Goal: Transaction & Acquisition: Book appointment/travel/reservation

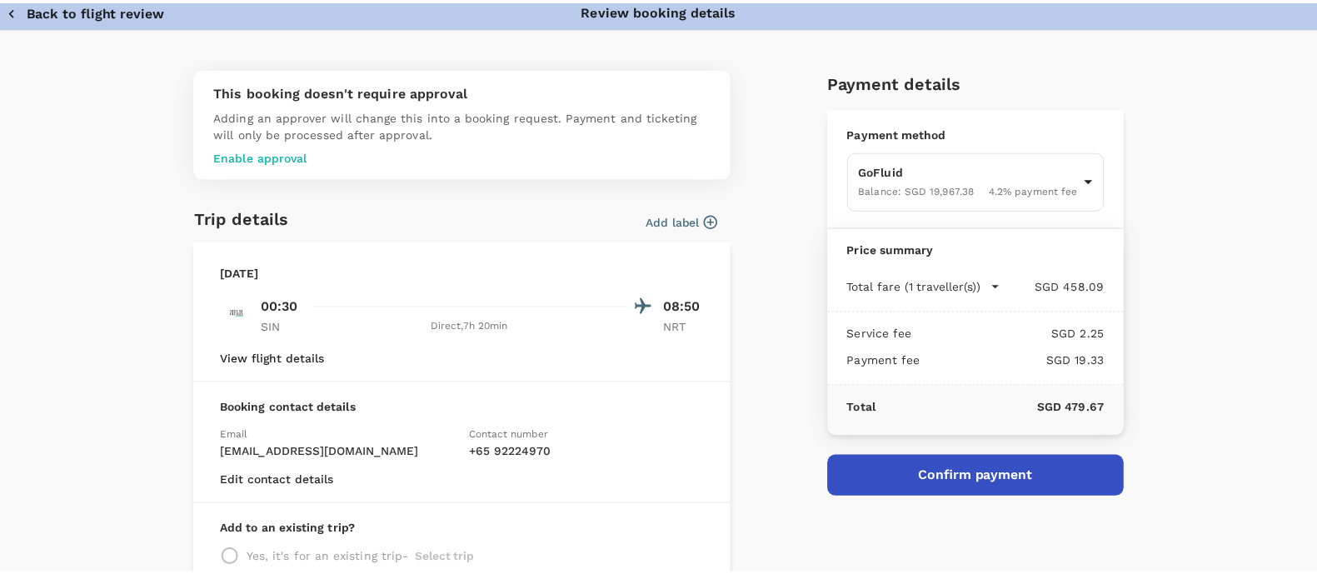
scroll to position [5, 0]
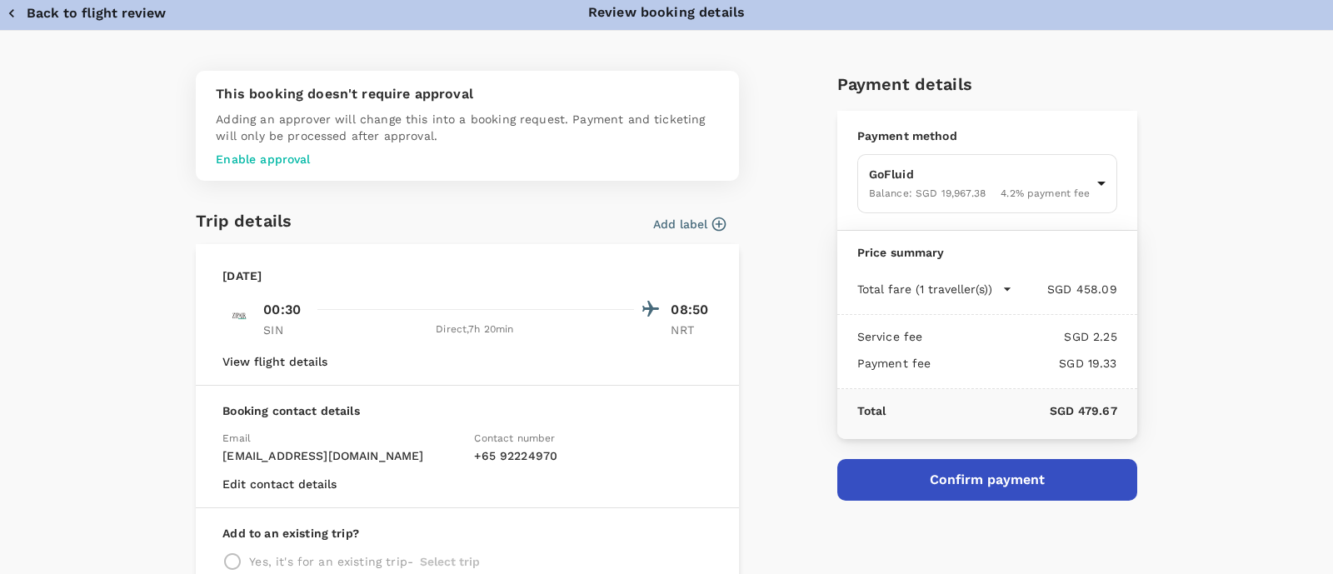
click at [50, 12] on button "Back to flight review" at bounding box center [86, 13] width 159 height 17
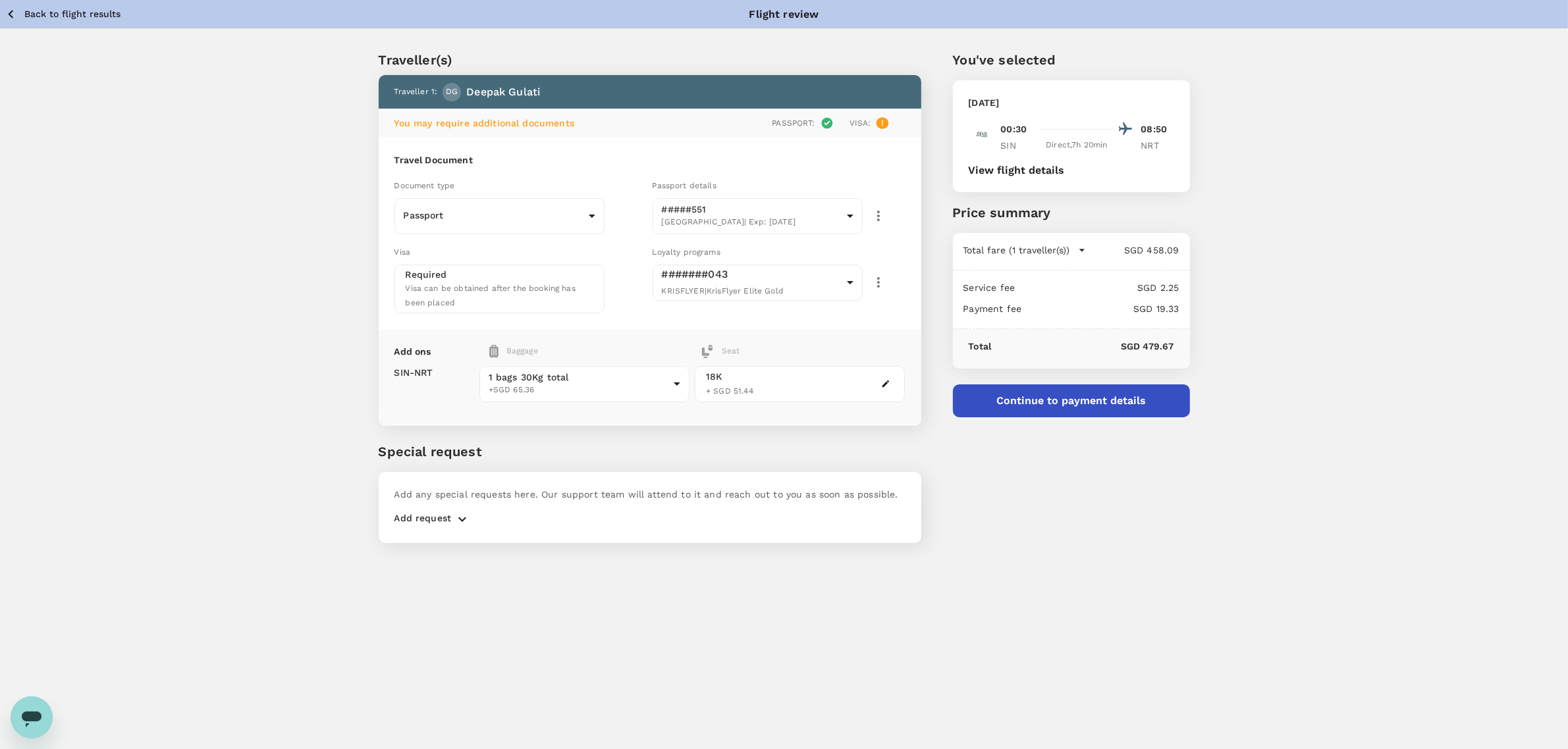
click at [88, 3] on div "Back to flight results Flight review" at bounding box center [784, 14] width 1568 height 28
click at [91, 20] on p "Back to flight results" at bounding box center [73, 13] width 96 height 13
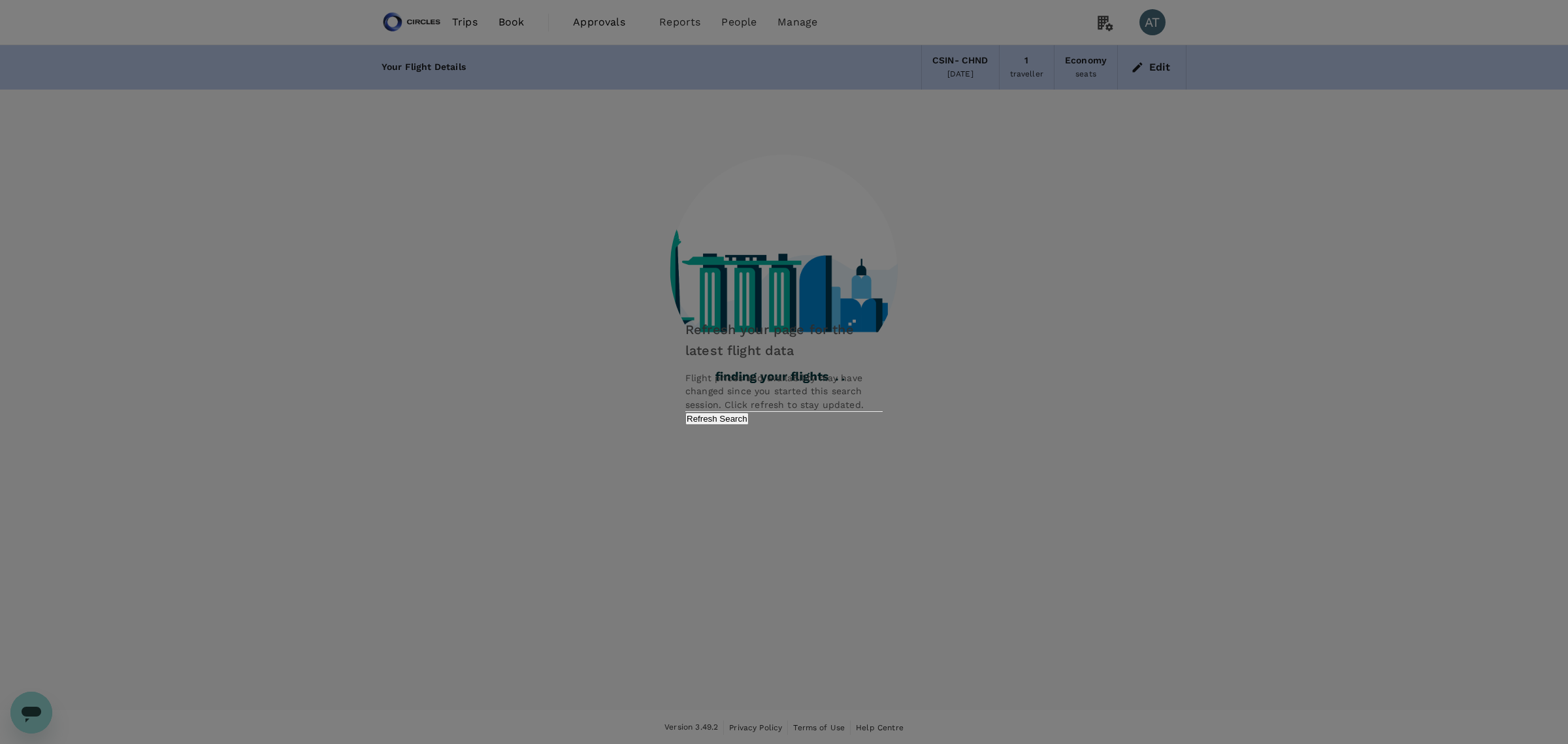
click at [879, 422] on div "Refresh your page for the latest flight data Flight prices and availability may…" at bounding box center [784, 371] width 229 height 131
click at [749, 425] on button "Refresh Search" at bounding box center [717, 419] width 64 height 13
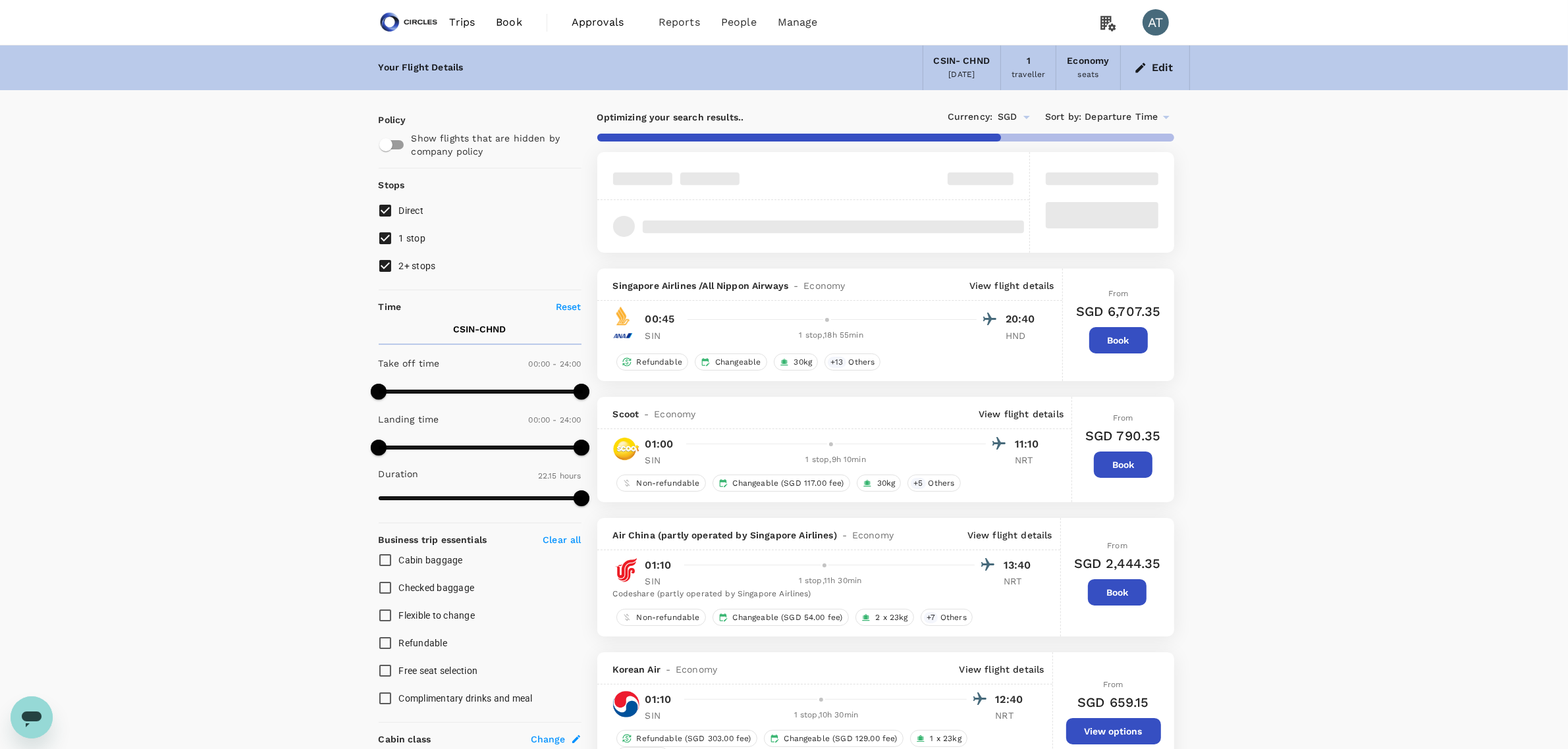
type input "1505"
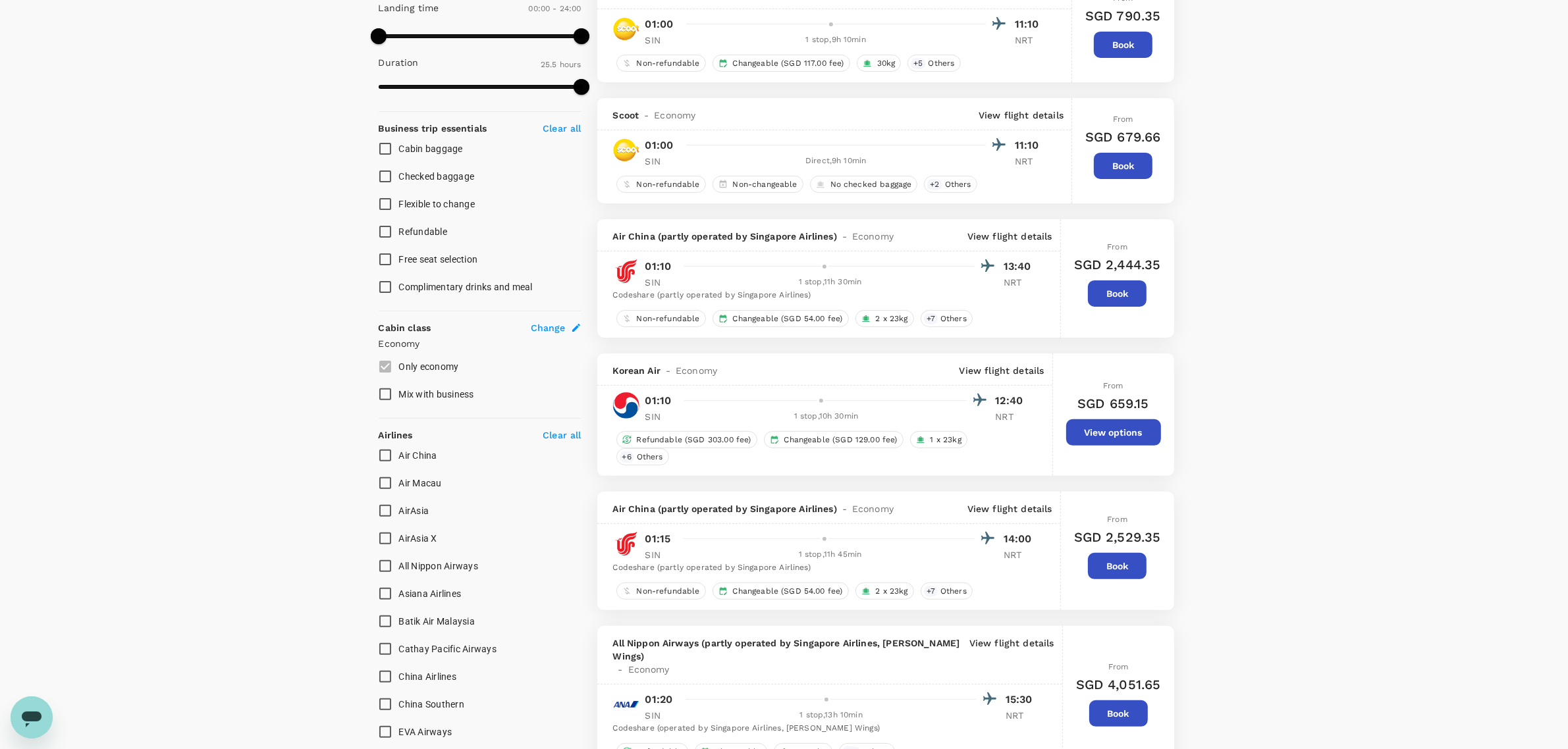
scroll to position [82, 0]
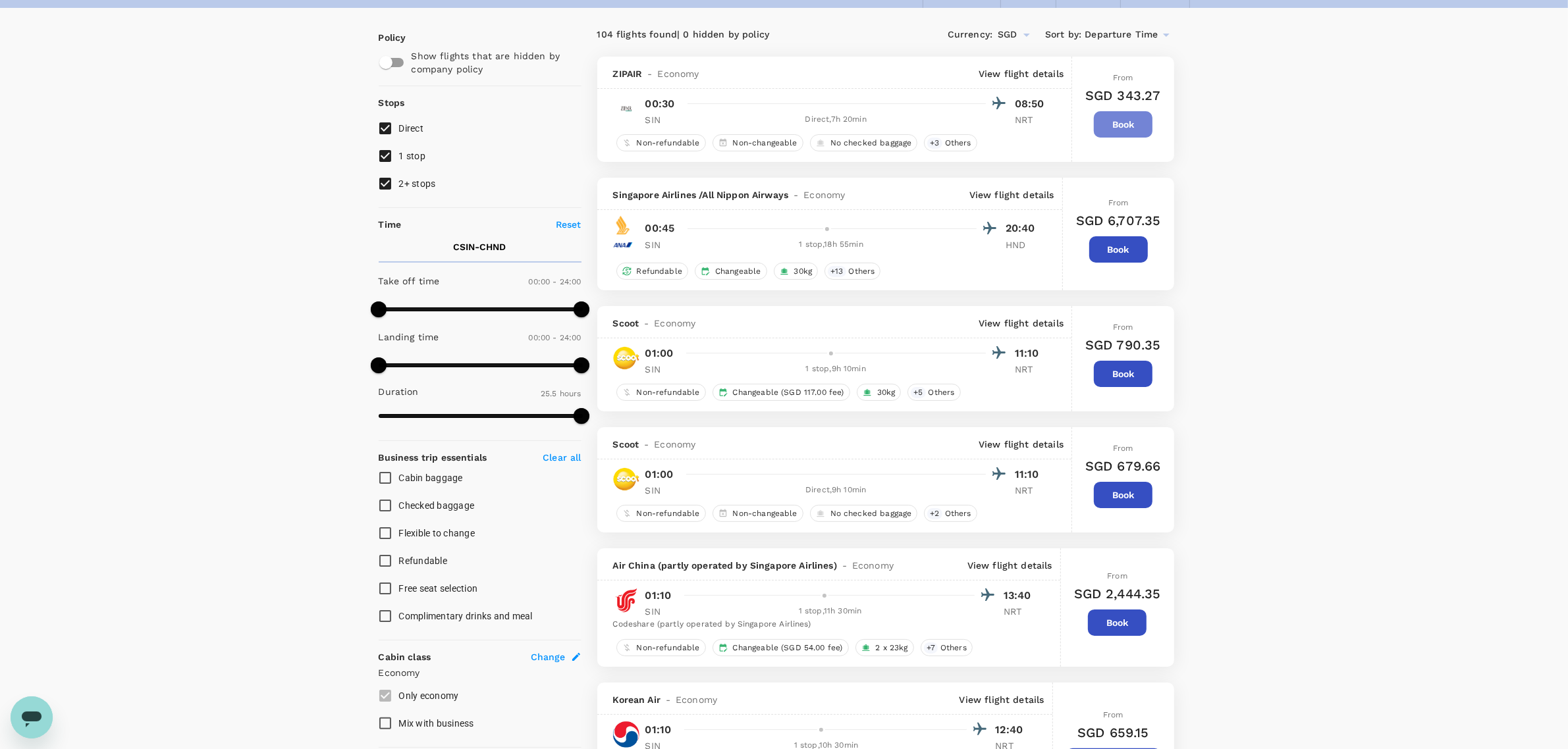
click at [1053, 119] on button "Book" at bounding box center [1123, 124] width 58 height 26
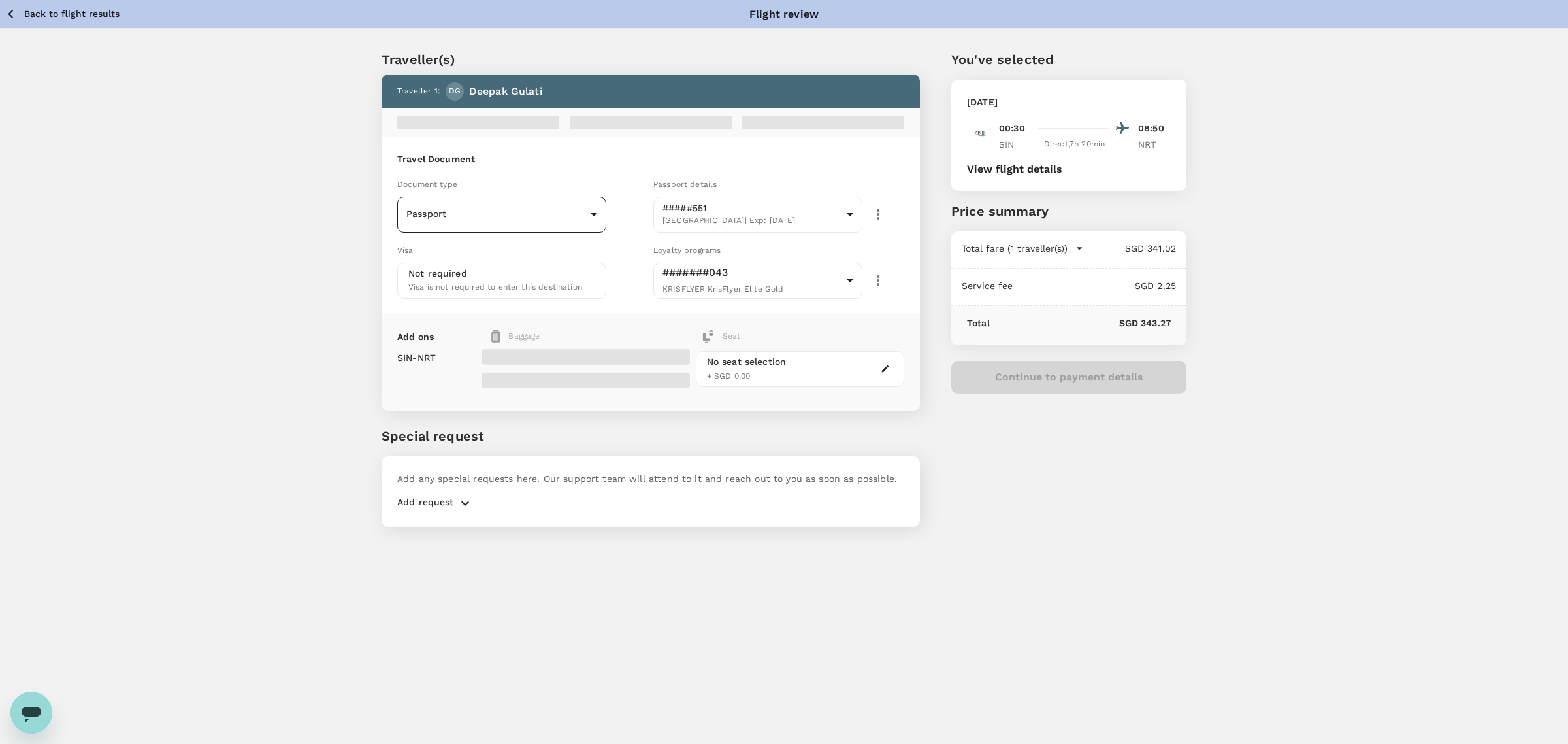
click at [562, 223] on body "Back to flight results Flight review Traveller(s) Traveller 1 : DG [PERSON_NAME…" at bounding box center [784, 389] width 1568 height 779
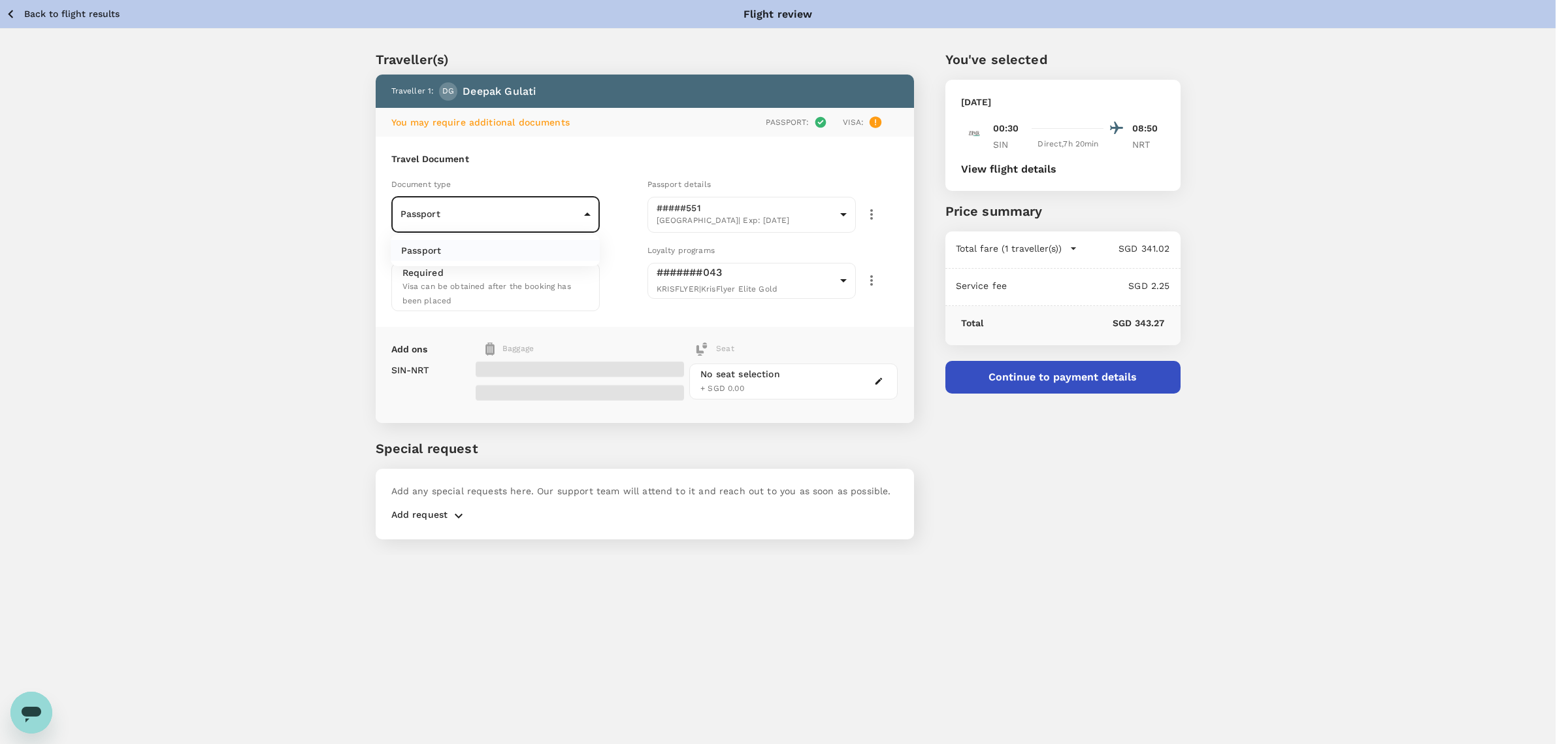
click at [562, 223] on div at bounding box center [784, 372] width 1568 height 744
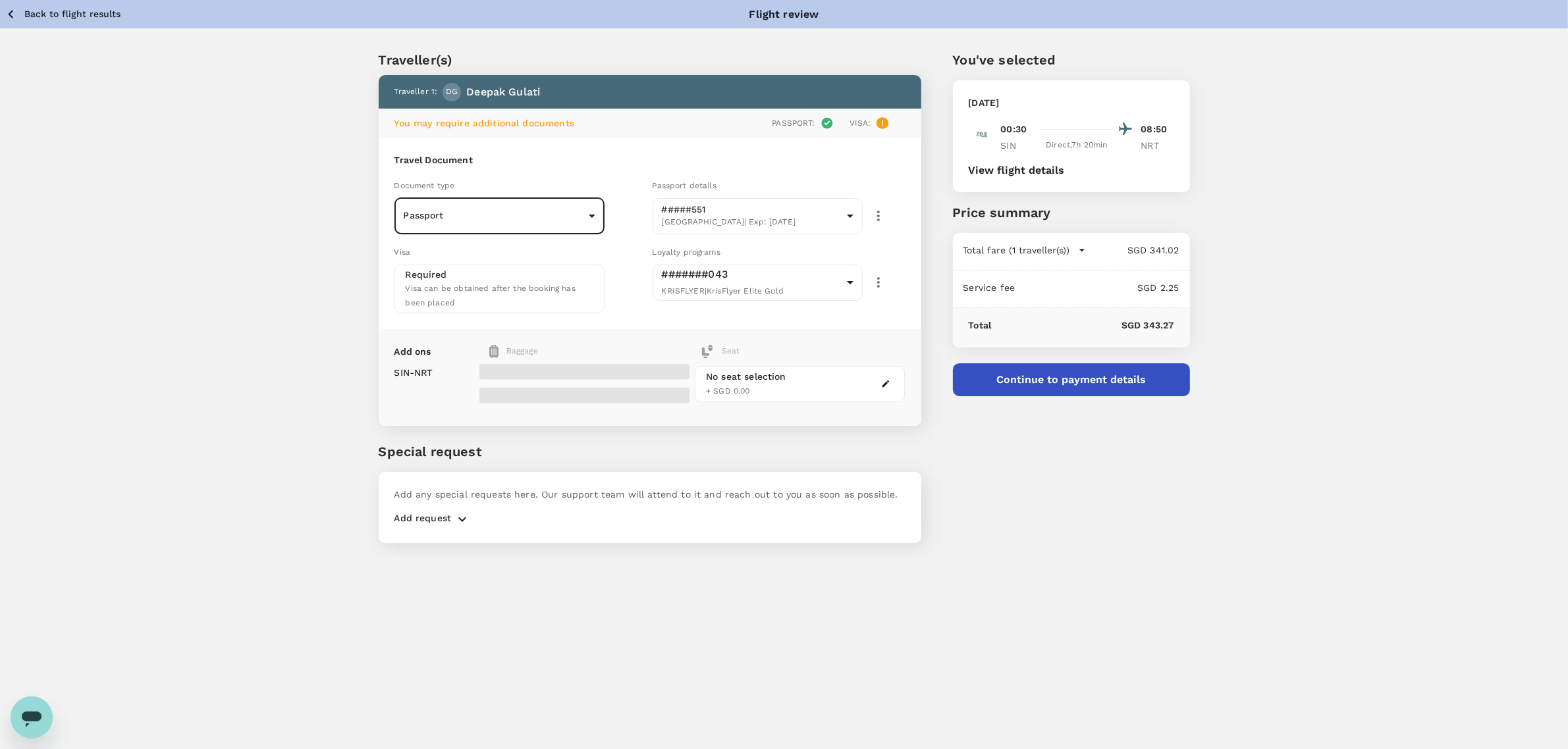
click at [555, 247] on div "Visa" at bounding box center [521, 252] width 253 height 14
click at [92, 15] on p "Back to flight results" at bounding box center [73, 13] width 96 height 13
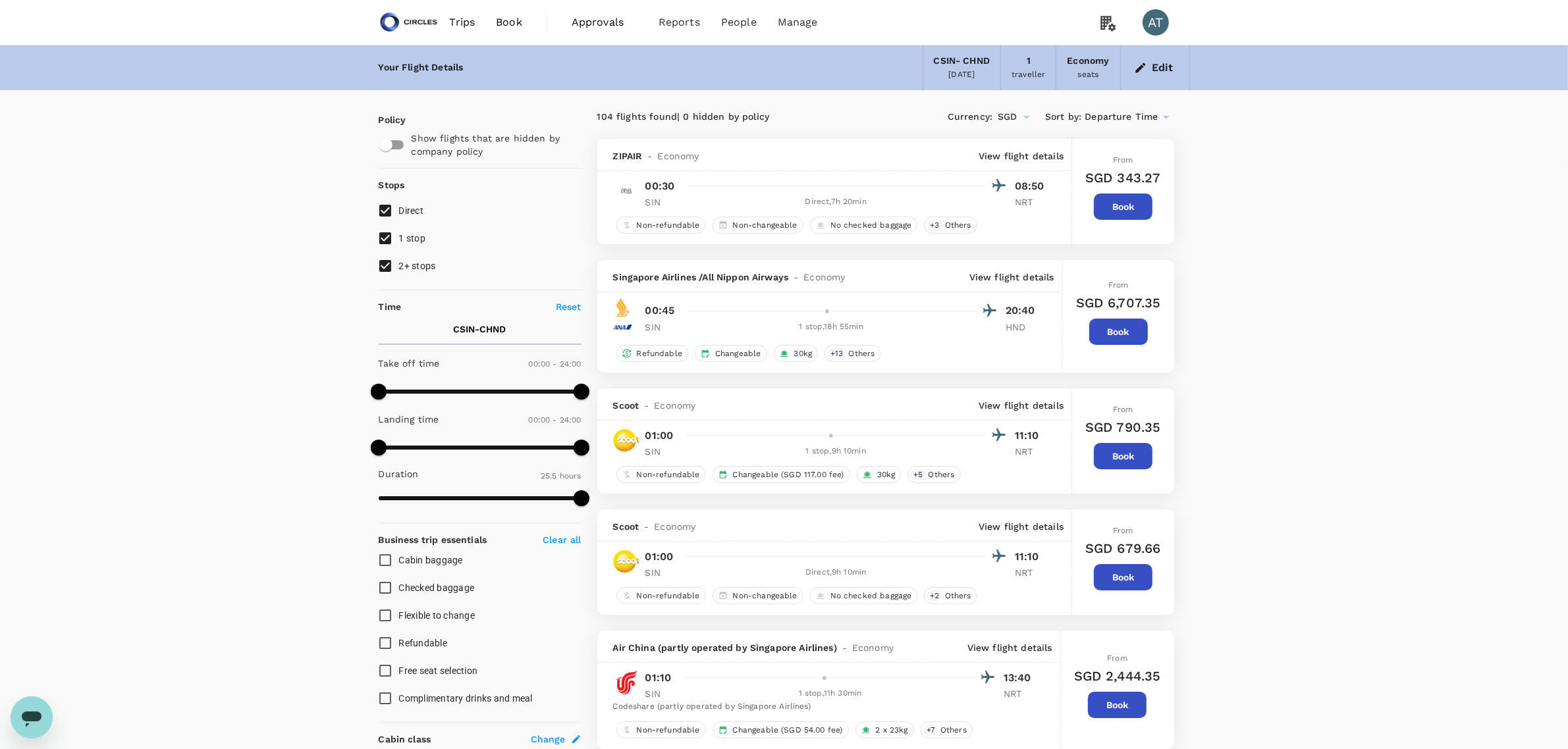
click at [401, 31] on img at bounding box center [409, 22] width 61 height 29
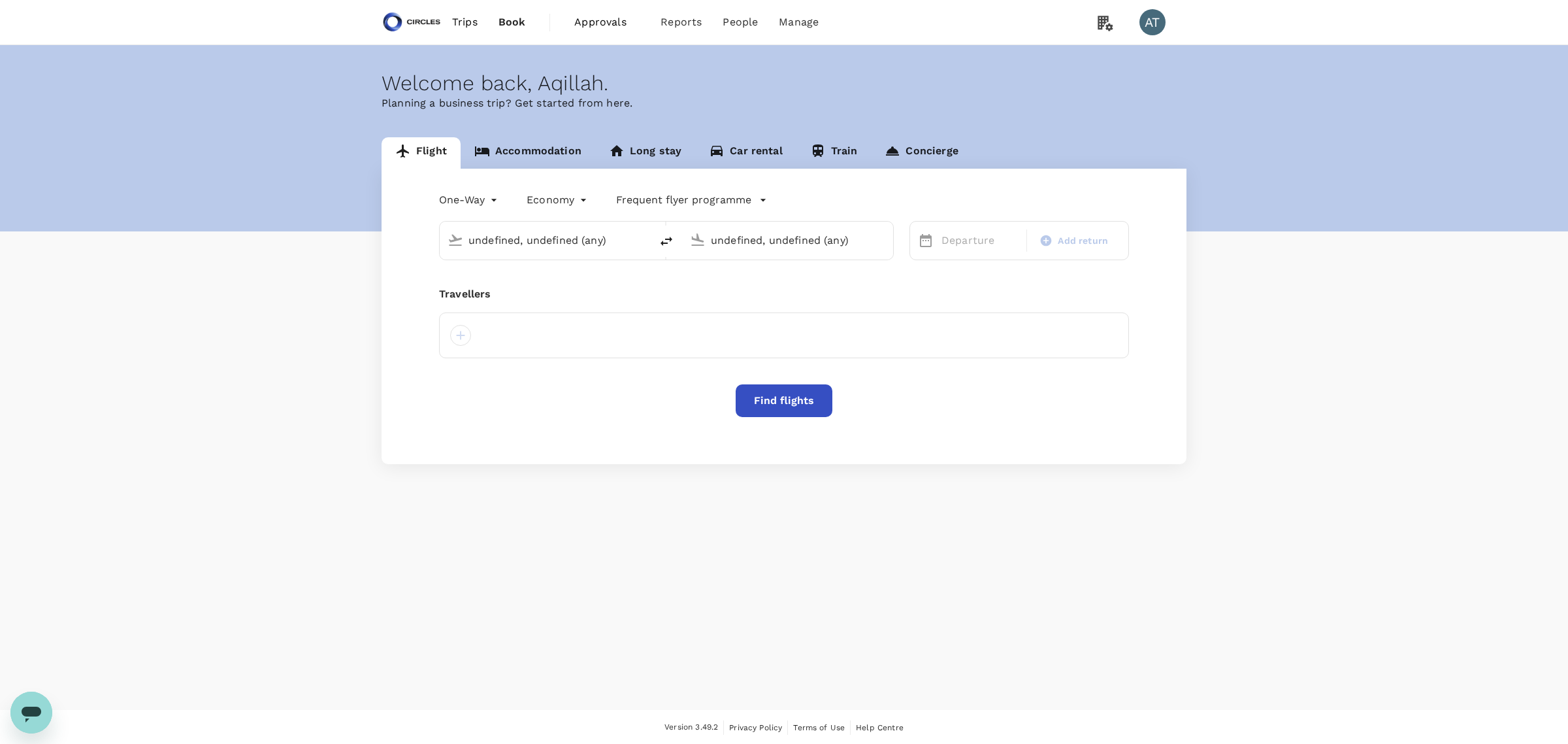
type input "[GEOGRAPHIC_DATA], [GEOGRAPHIC_DATA] (any)"
click at [548, 144] on link "Accommodation" at bounding box center [528, 153] width 135 height 31
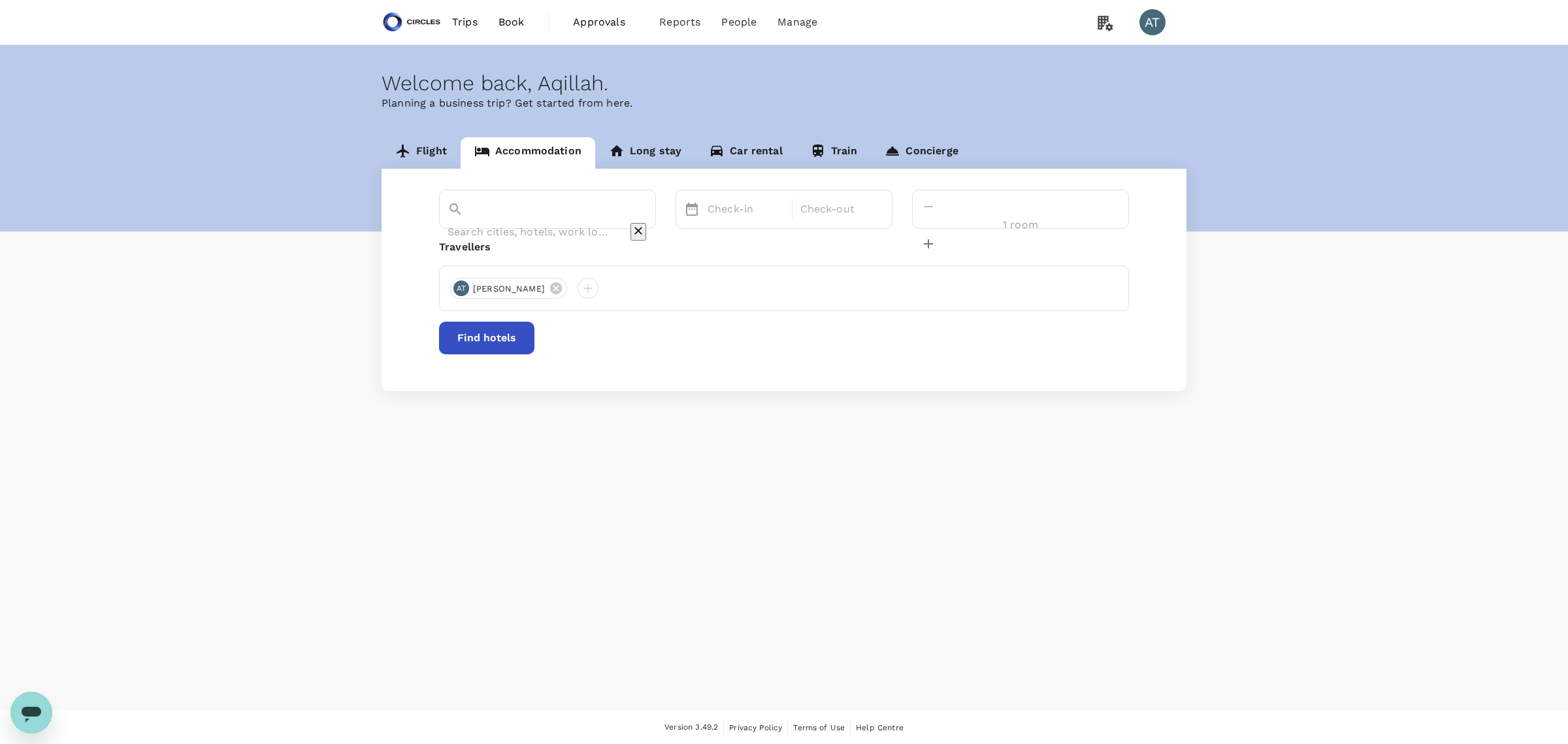
click at [517, 221] on input "text" at bounding box center [529, 232] width 163 height 20
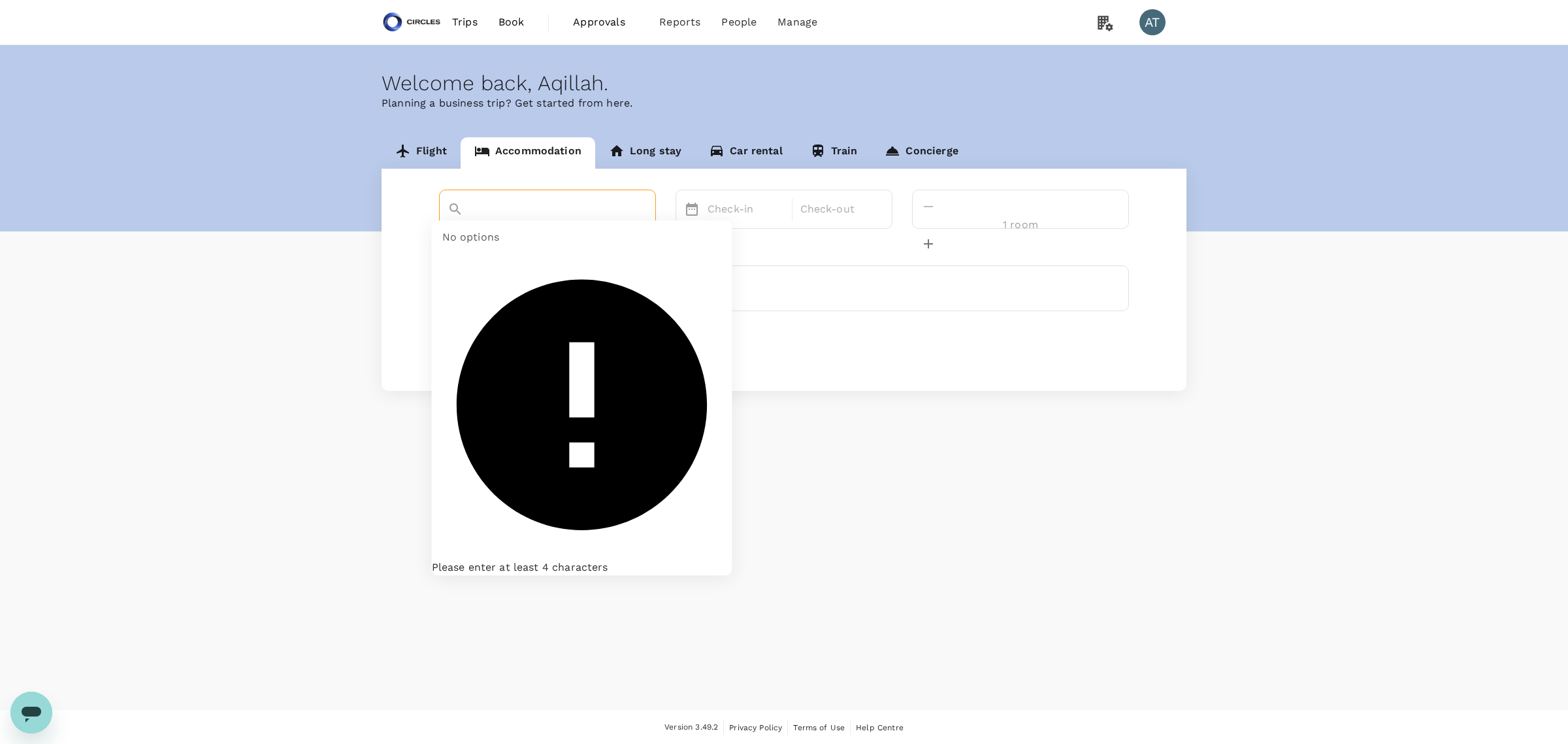
type input "h"
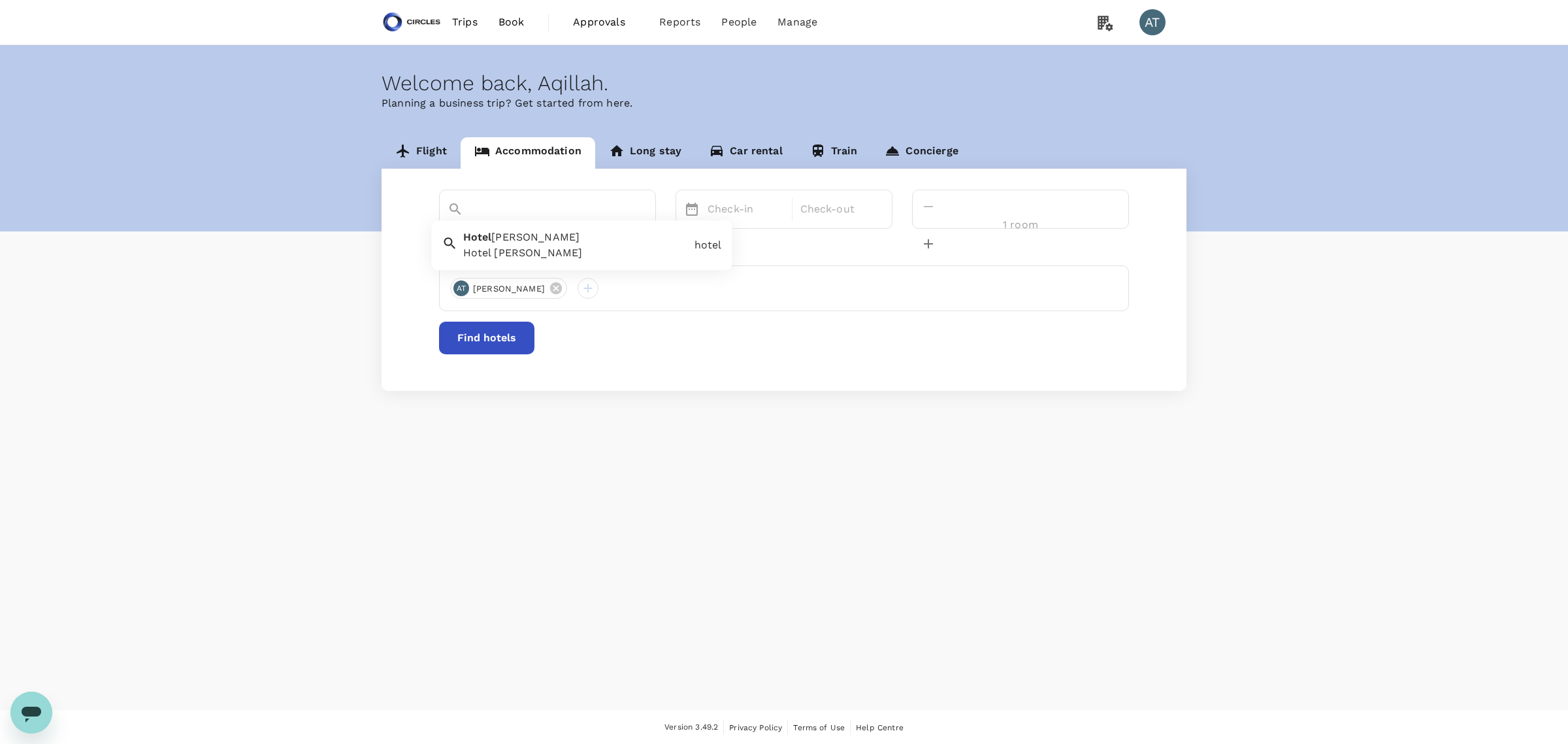
click at [517, 221] on input "hotel edmont [GEOGRAPHIC_DATA]" at bounding box center [529, 232] width 163 height 20
type input "hotel edmont [GEOGRAPHIC_DATA]"
drag, startPoint x: 515, startPoint y: 204, endPoint x: 522, endPoint y: 203, distance: 7.1
click at [515, 221] on input "text" at bounding box center [529, 232] width 163 height 20
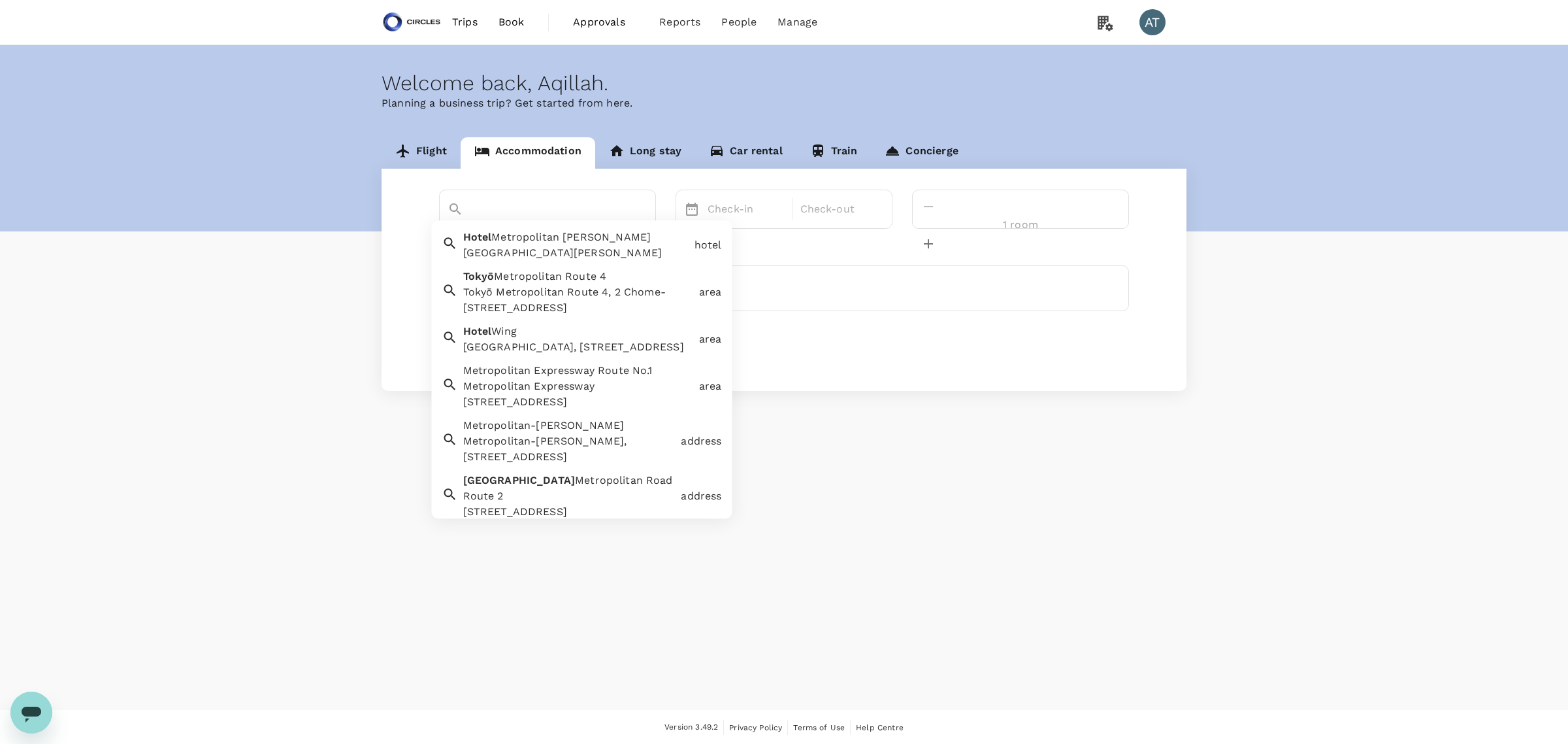
scroll to position [56, 0]
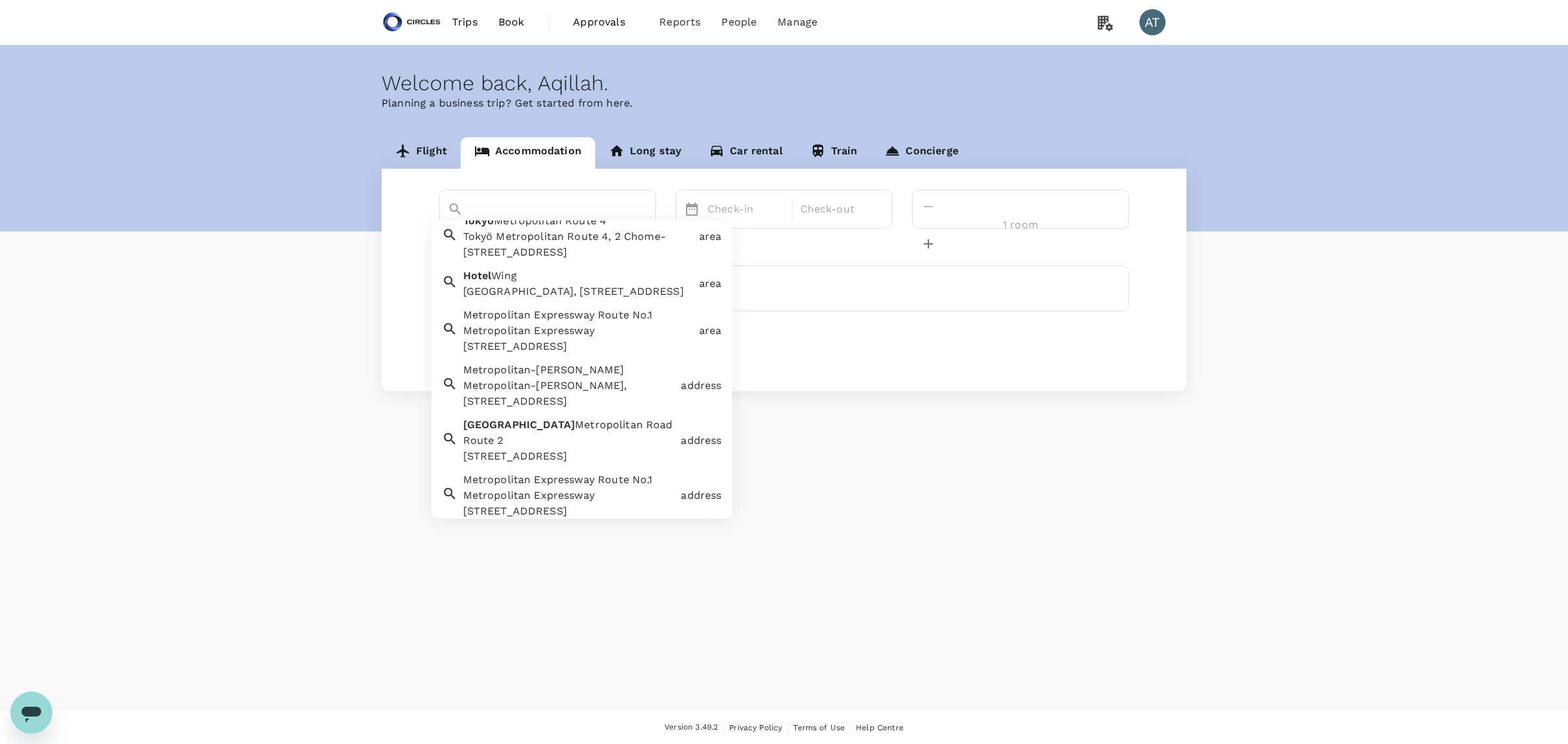
type input "hotel metropoliton edmont [GEOGRAPHIC_DATA]"
click at [906, 450] on div "Welcome back , [GEOGRAPHIC_DATA] . Planning a business trip? Get started from h…" at bounding box center [784, 377] width 1568 height 665
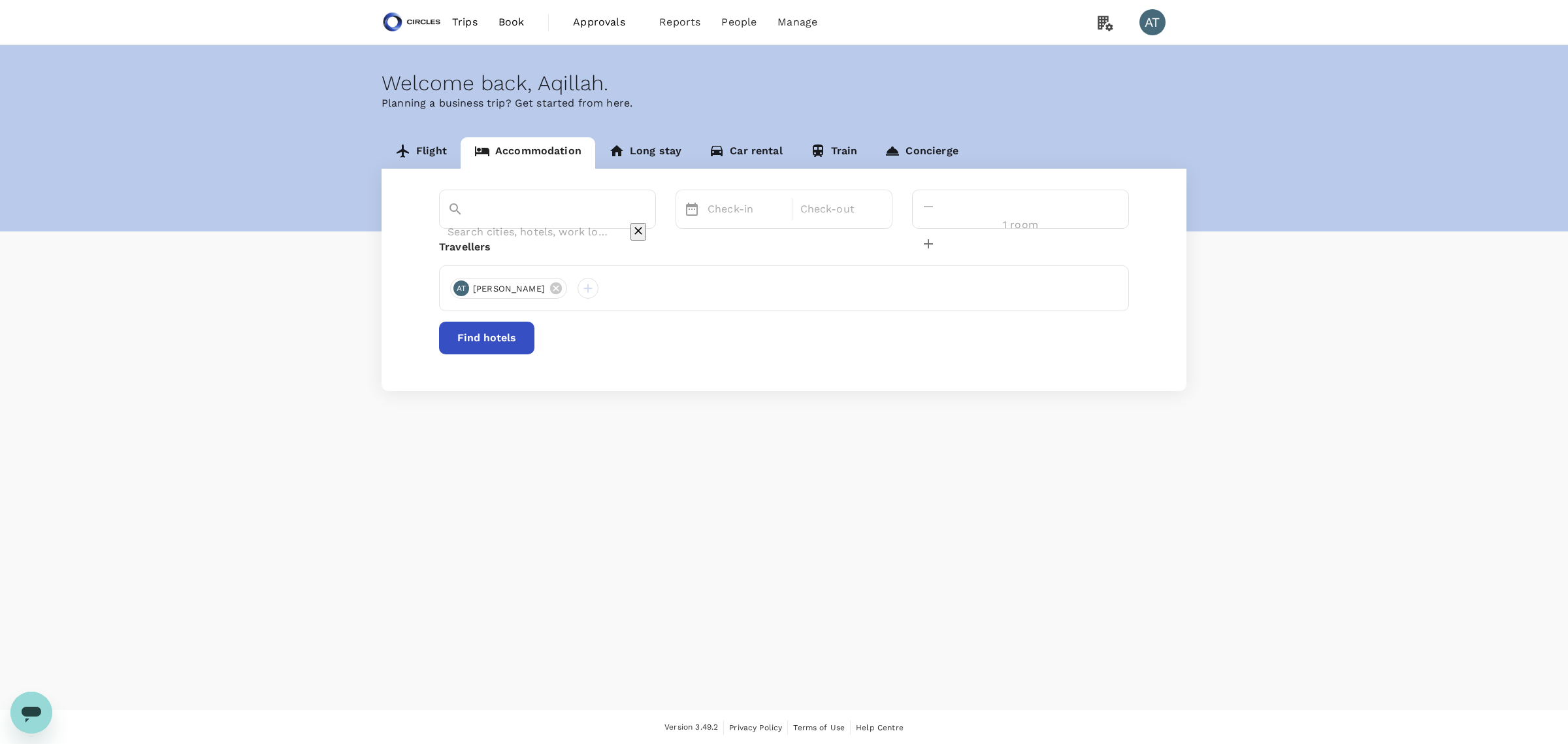
click at [525, 221] on input "text" at bounding box center [529, 232] width 163 height 20
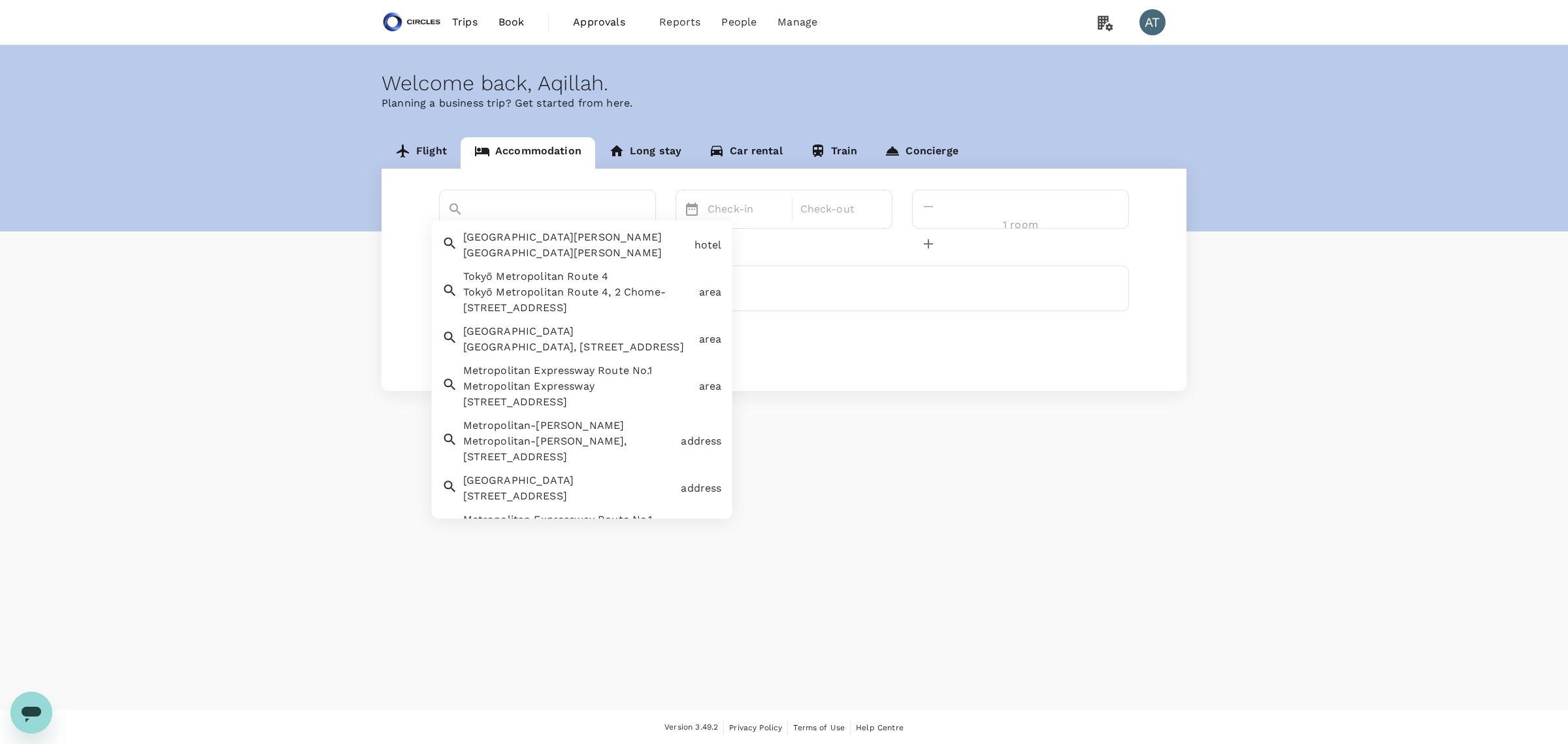
paste input "edmont-[GEOGRAPHIC_DATA]hotel-metropolitan.comHotel [GEOGRAPHIC_DATA][Official]"
click at [525, 221] on input "edmont-[GEOGRAPHIC_DATA]hotel-metropolitan.comHotel [GEOGRAPHIC_DATA][Official]" at bounding box center [529, 232] width 163 height 20
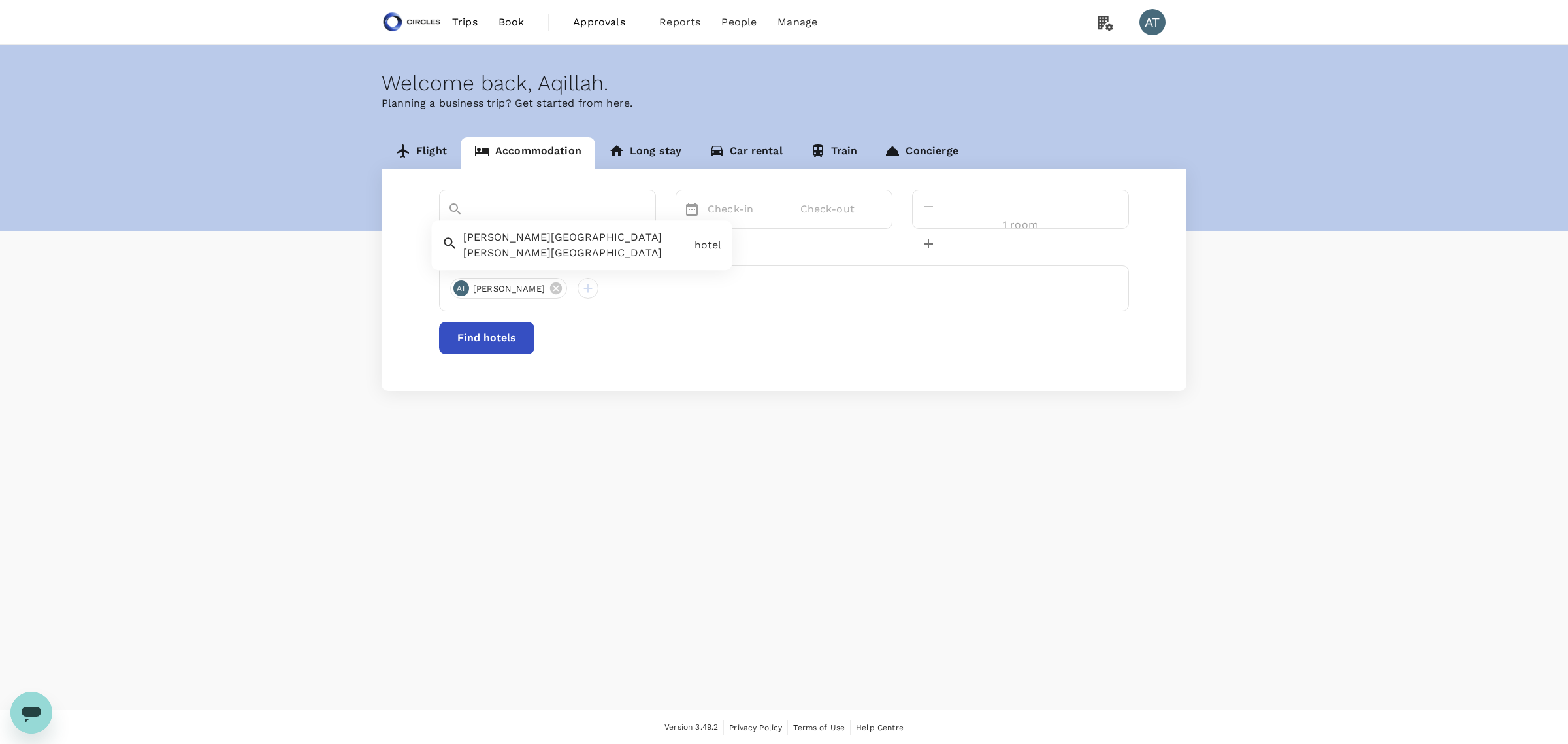
drag, startPoint x: 606, startPoint y: 210, endPoint x: 664, endPoint y: 210, distance: 58.0
click at [648, 221] on div "edmont-[GEOGRAPHIC_DATA]hotel-metropolitan.comHotel [GEOGRAPHIC_DATA][Official]" at bounding box center [548, 232] width 200 height 21
type input "[PERSON_NAME][GEOGRAPHIC_DATA]"
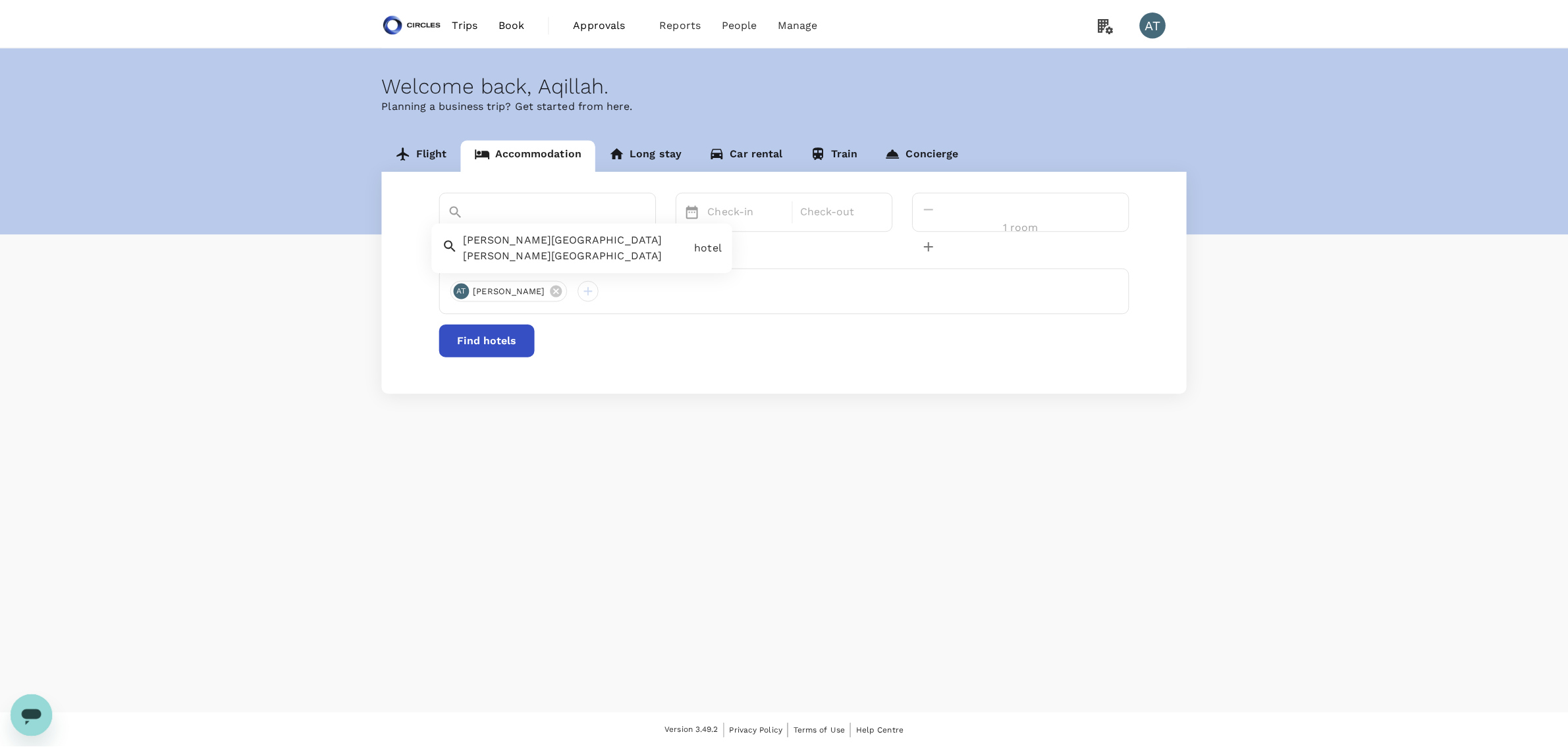
scroll to position [0, 0]
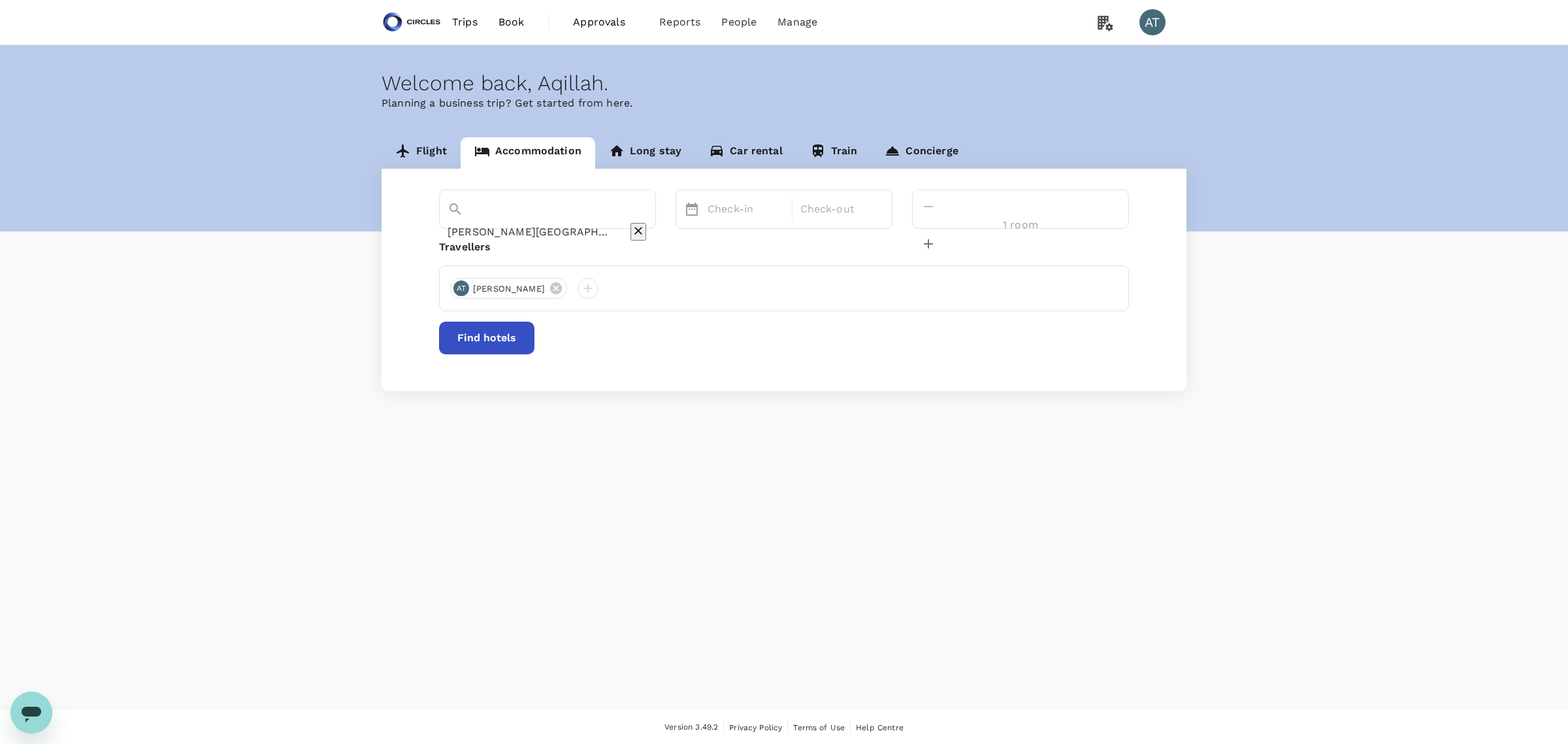
click at [613, 221] on div "[PERSON_NAME][GEOGRAPHIC_DATA]" at bounding box center [548, 232] width 200 height 21
click at [606, 221] on input "[PERSON_NAME][GEOGRAPHIC_DATA]" at bounding box center [529, 232] width 163 height 20
drag, startPoint x: 606, startPoint y: 210, endPoint x: 474, endPoint y: 204, distance: 132.1
click at [474, 221] on input "[PERSON_NAME][GEOGRAPHIC_DATA]" at bounding box center [529, 232] width 163 height 20
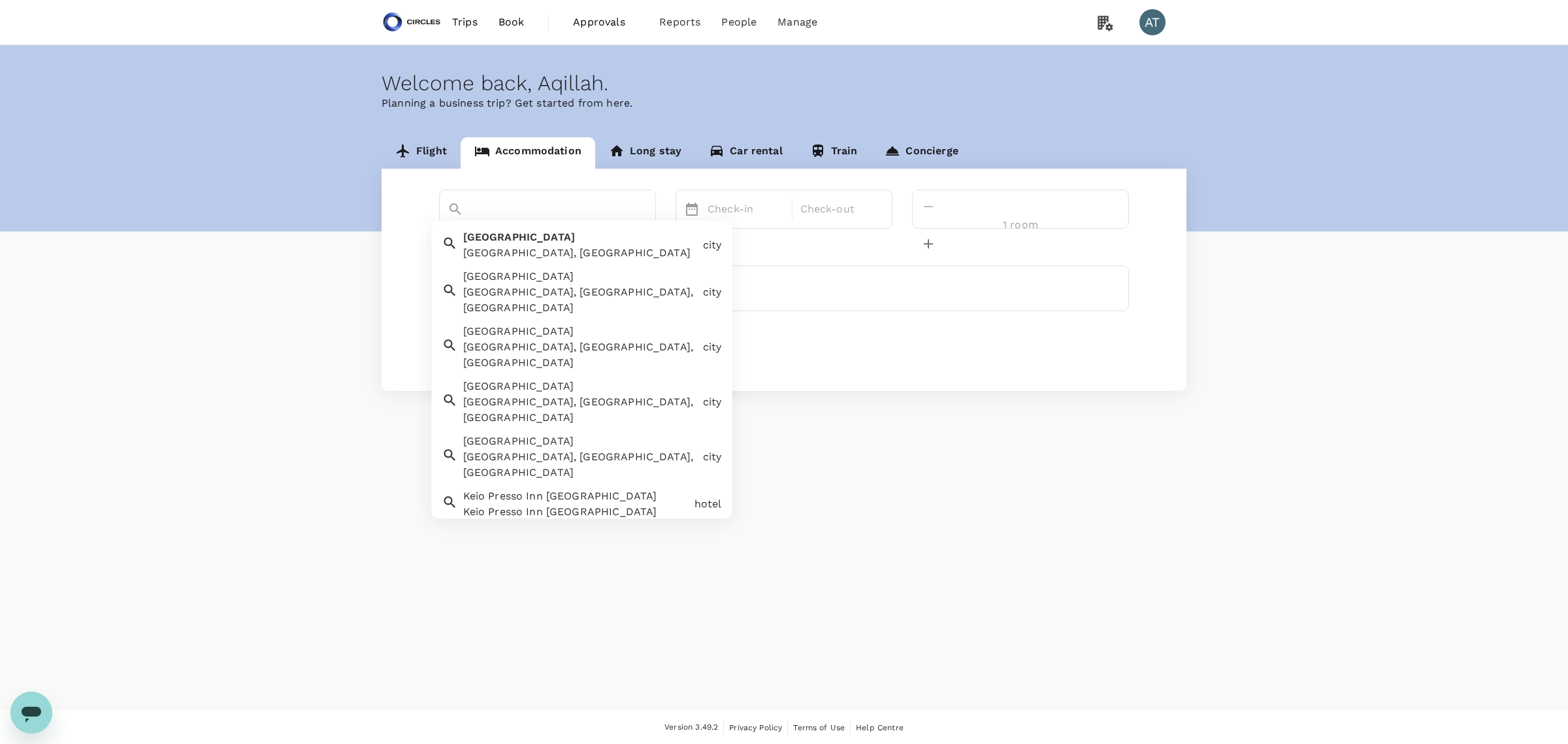
click at [494, 244] on div "Tokyo [GEOGRAPHIC_DATA], [GEOGRAPHIC_DATA]" at bounding box center [578, 243] width 240 height 37
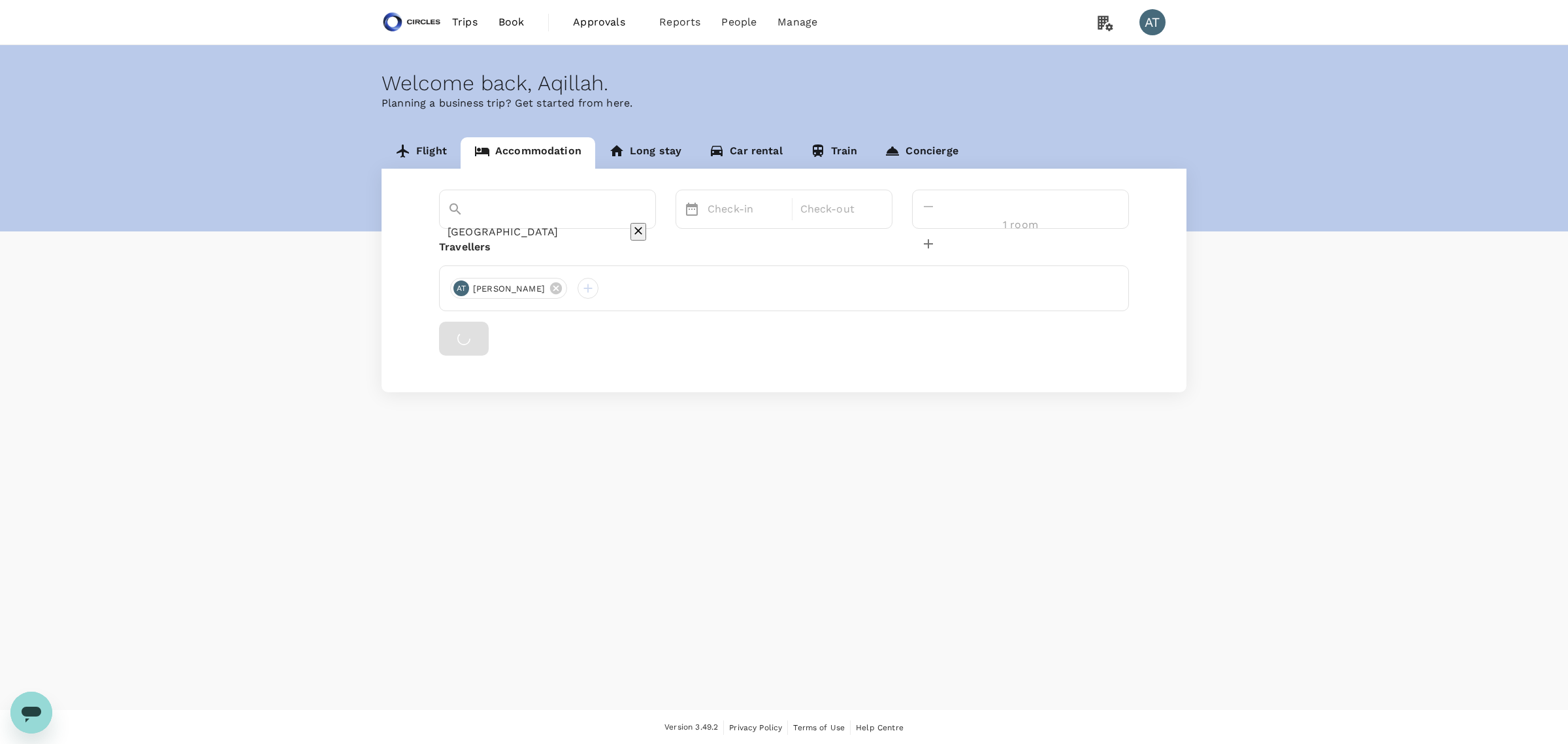
type input "[GEOGRAPHIC_DATA]"
click at [733, 220] on div "Check-in Check-out" at bounding box center [784, 210] width 217 height 39
click at [772, 208] on p "Check-in" at bounding box center [745, 210] width 76 height 16
click at [789, 381] on div "20" at bounding box center [777, 373] width 25 height 25
click at [839, 370] on div "22" at bounding box center [827, 373] width 25 height 25
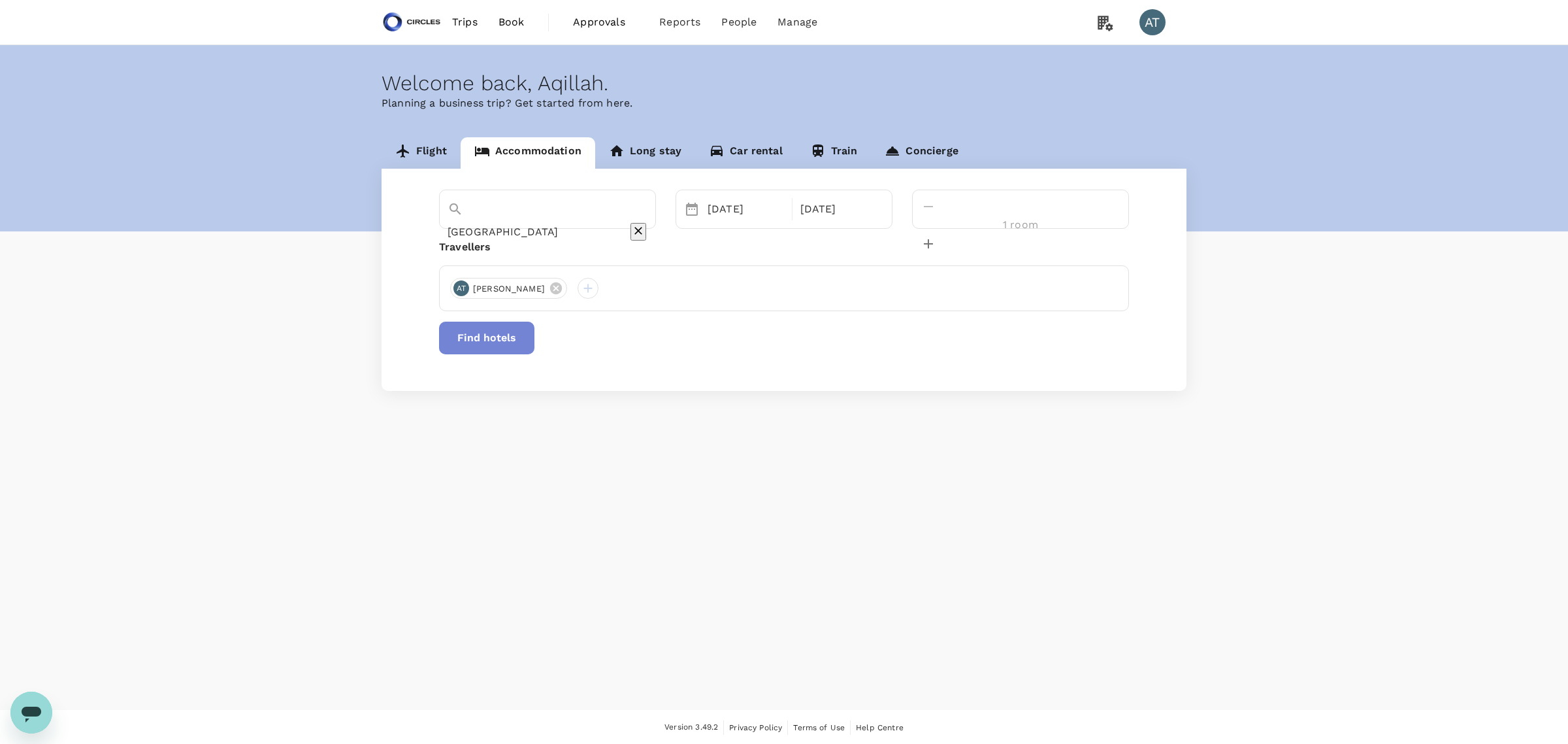
click at [534, 335] on button "Find hotels" at bounding box center [487, 338] width 96 height 33
click at [550, 288] on icon at bounding box center [555, 288] width 12 height 12
click at [522, 290] on div at bounding box center [784, 288] width 690 height 46
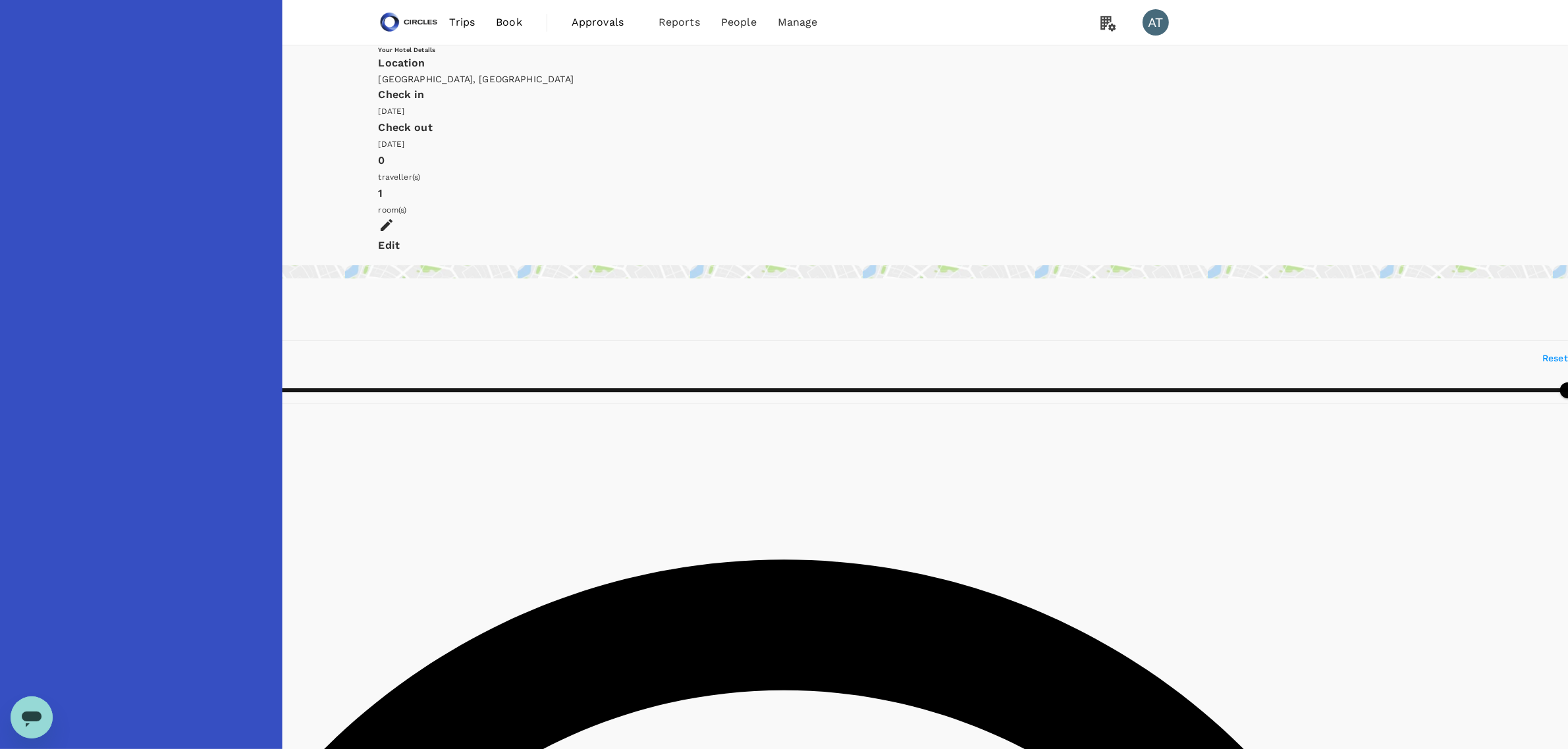
type input "499.02"
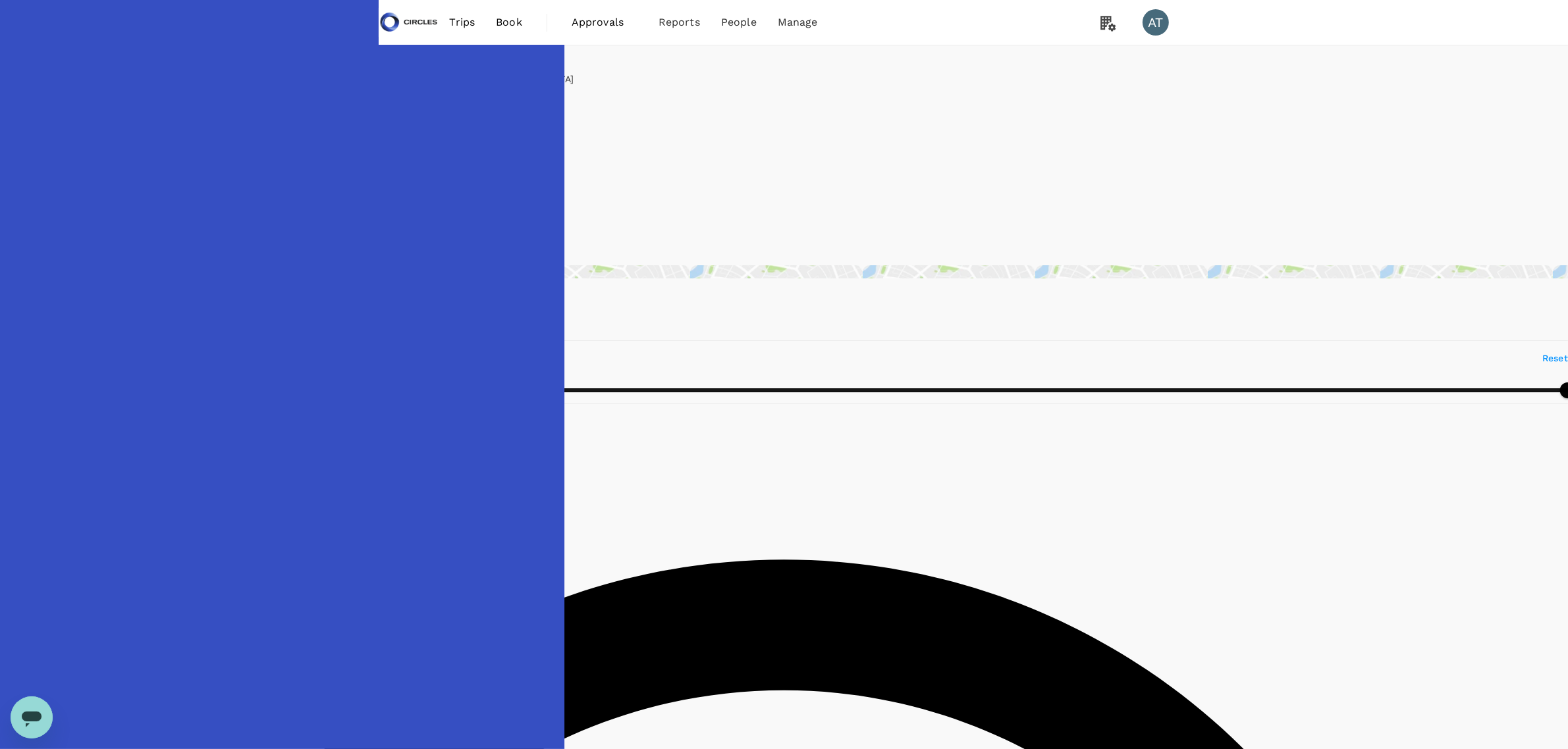
type input "36.02"
type input "499.9"
type input "34.9"
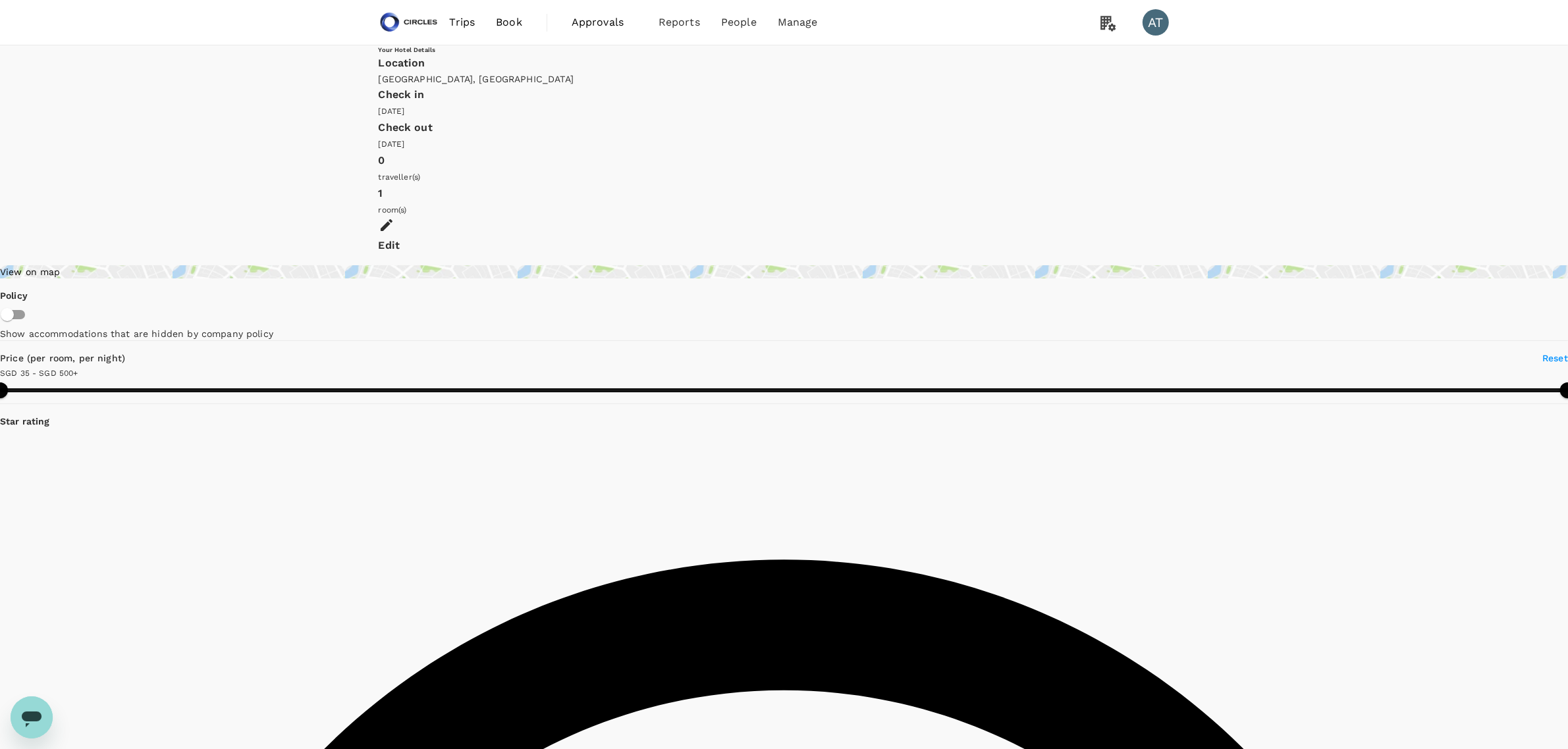
click at [624, 67] on div "Location [GEOGRAPHIC_DATA], [GEOGRAPHIC_DATA]" at bounding box center [784, 70] width 811 height 32
click at [669, 77] on div "[GEOGRAPHIC_DATA], [GEOGRAPHIC_DATA]" at bounding box center [784, 79] width 811 height 13
click at [467, 265] on div "View on map" at bounding box center [784, 272] width 1568 height 13
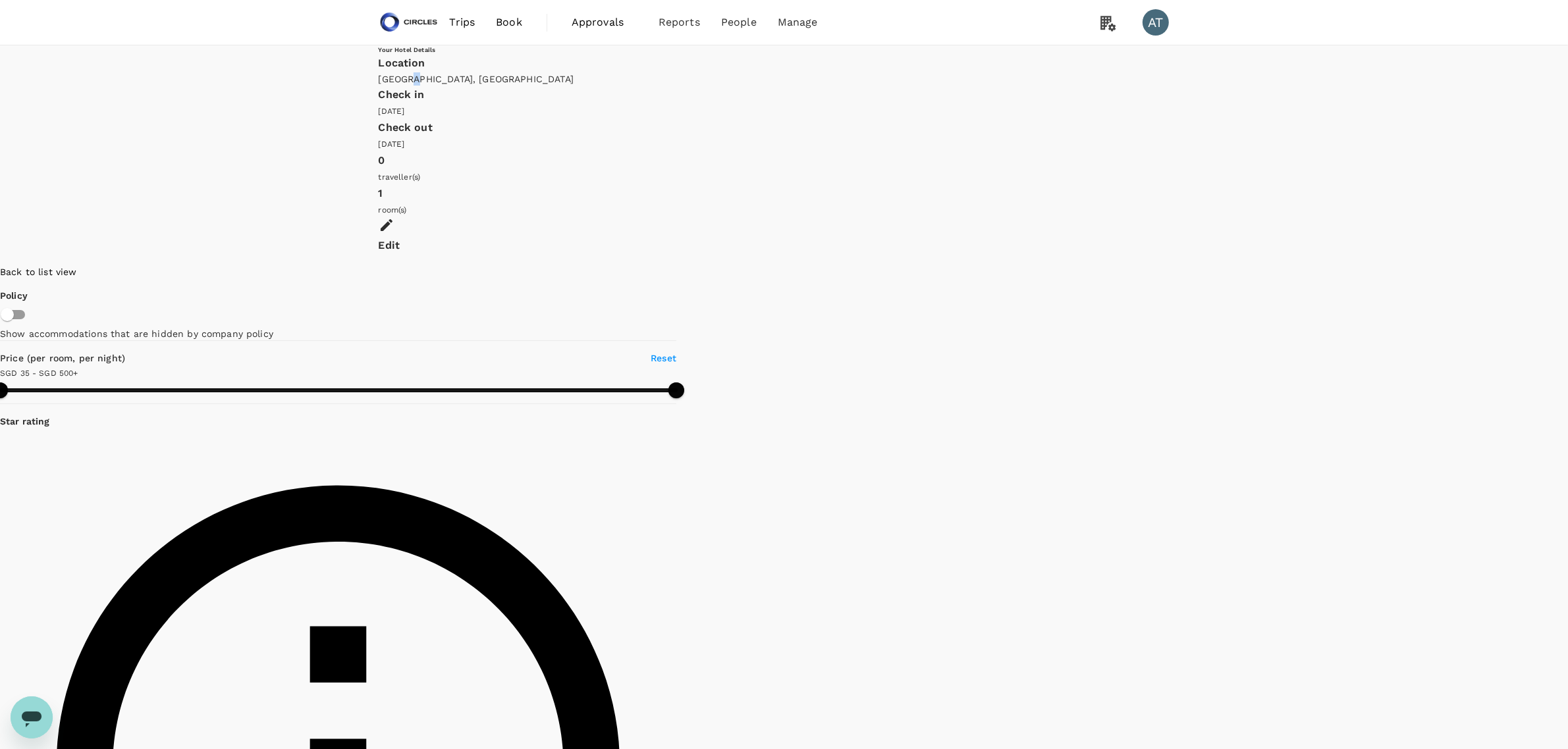
click at [239, 265] on div "Back to list view" at bounding box center [338, 272] width 677 height 13
click at [617, 60] on div "Location [GEOGRAPHIC_DATA], [GEOGRAPHIC_DATA]" at bounding box center [784, 70] width 811 height 32
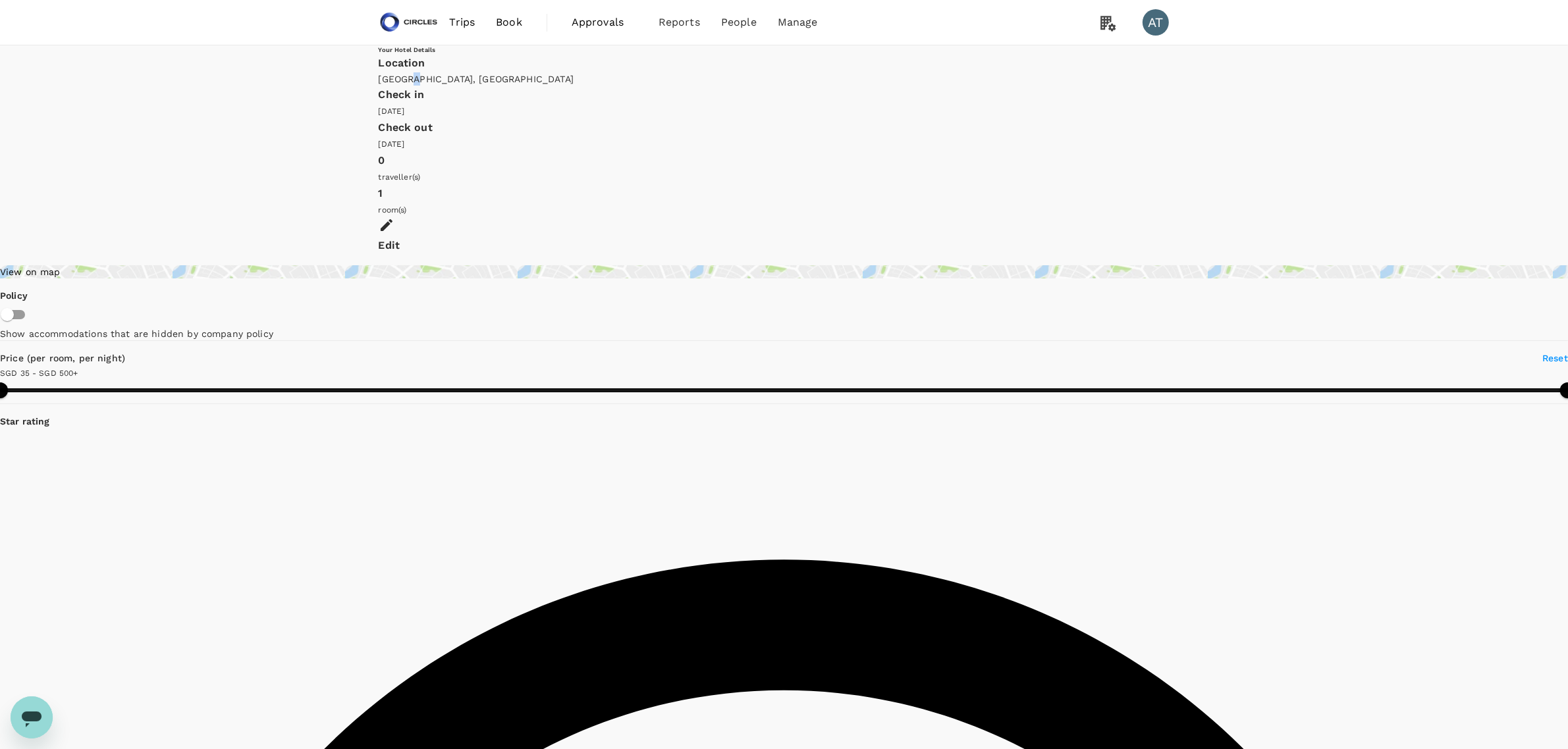
type input "499.9"
click at [1053, 236] on div "Edit" at bounding box center [784, 245] width 811 height 18
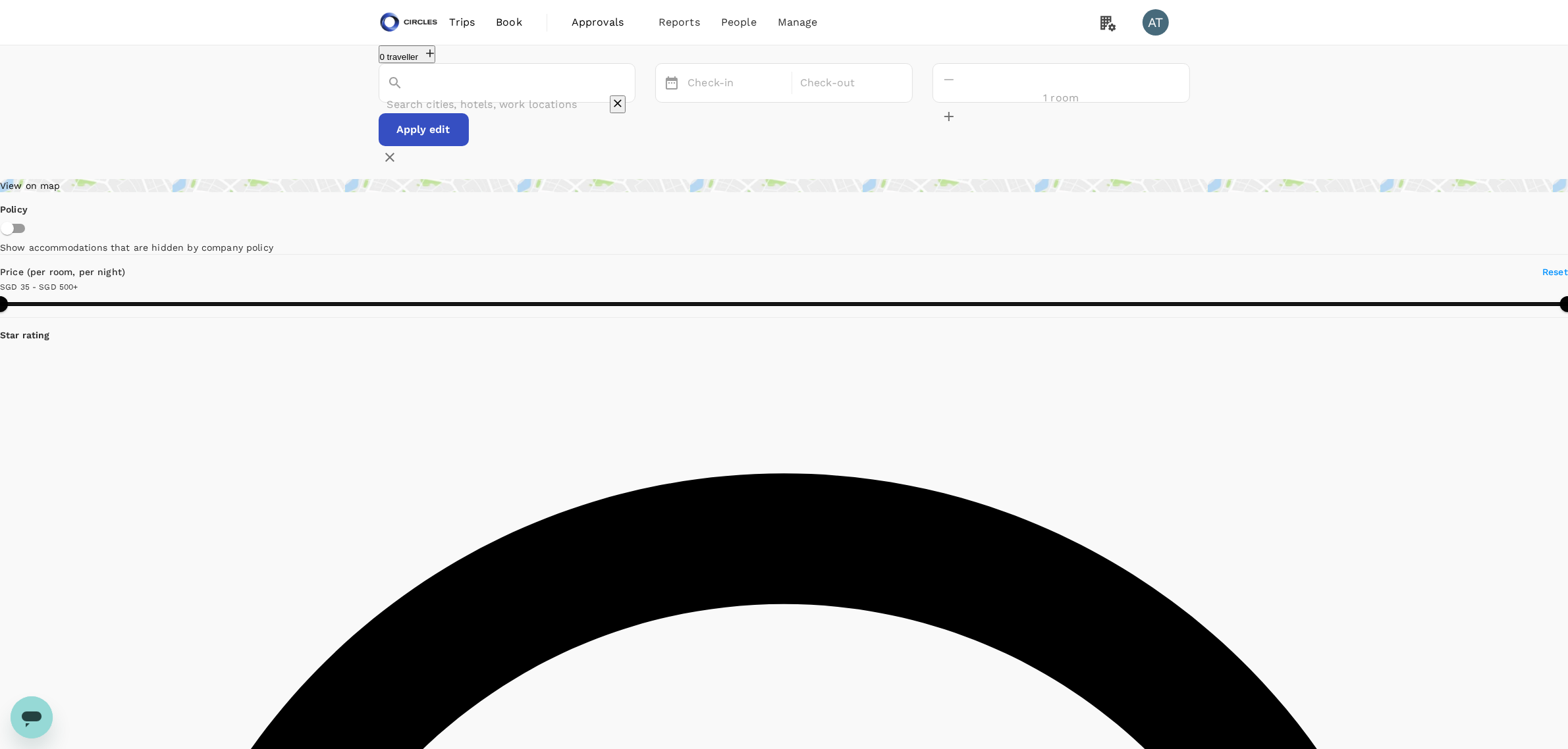
type input "SGD"
click at [514, 104] on input "[GEOGRAPHIC_DATA]" at bounding box center [488, 104] width 203 height 21
type input "Iidabashi"
click at [469, 145] on button "Apply edit" at bounding box center [424, 130] width 90 height 33
type input "499.43"
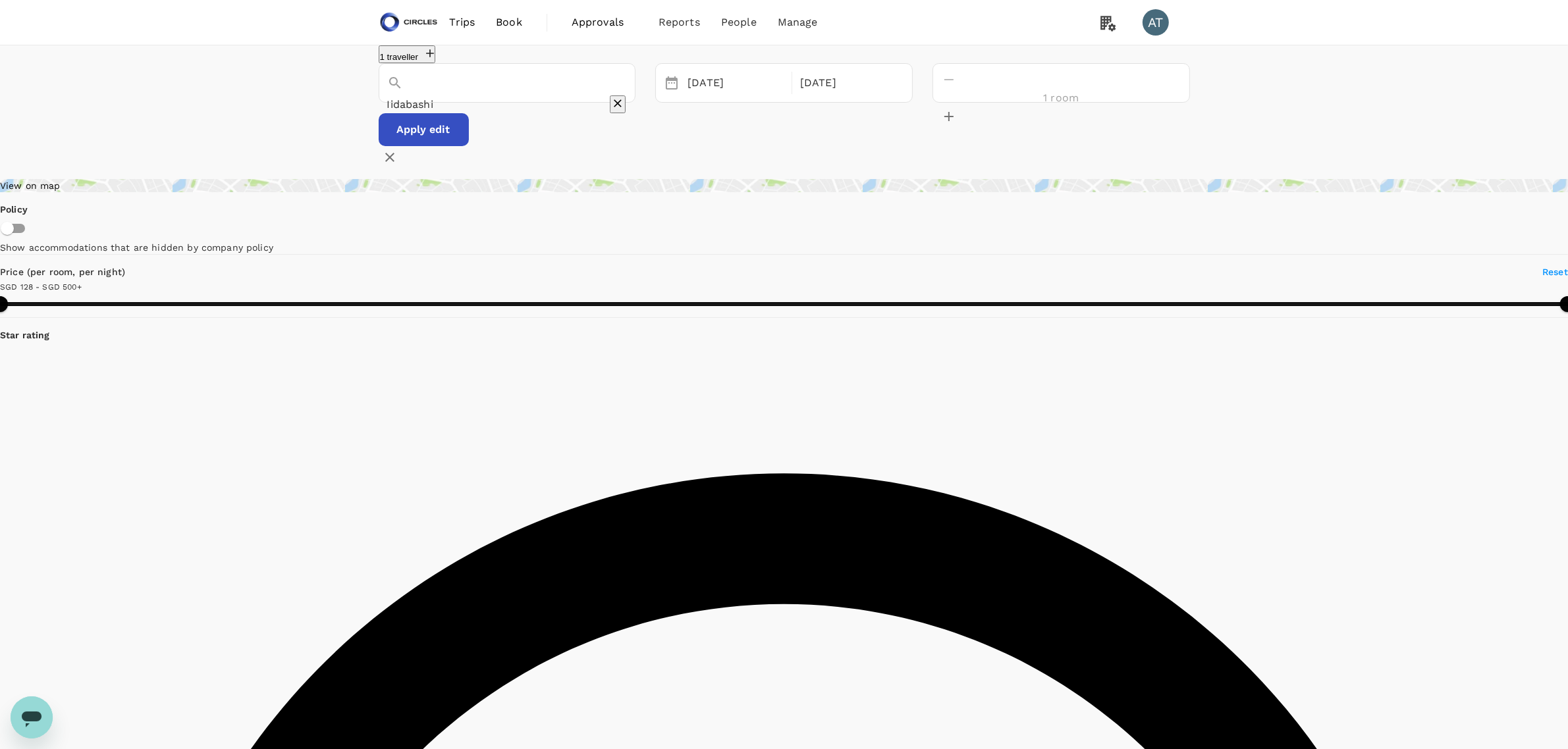
type input "64.43"
type input "499.17"
type input "30.17"
type input "499.98"
type input "25.98"
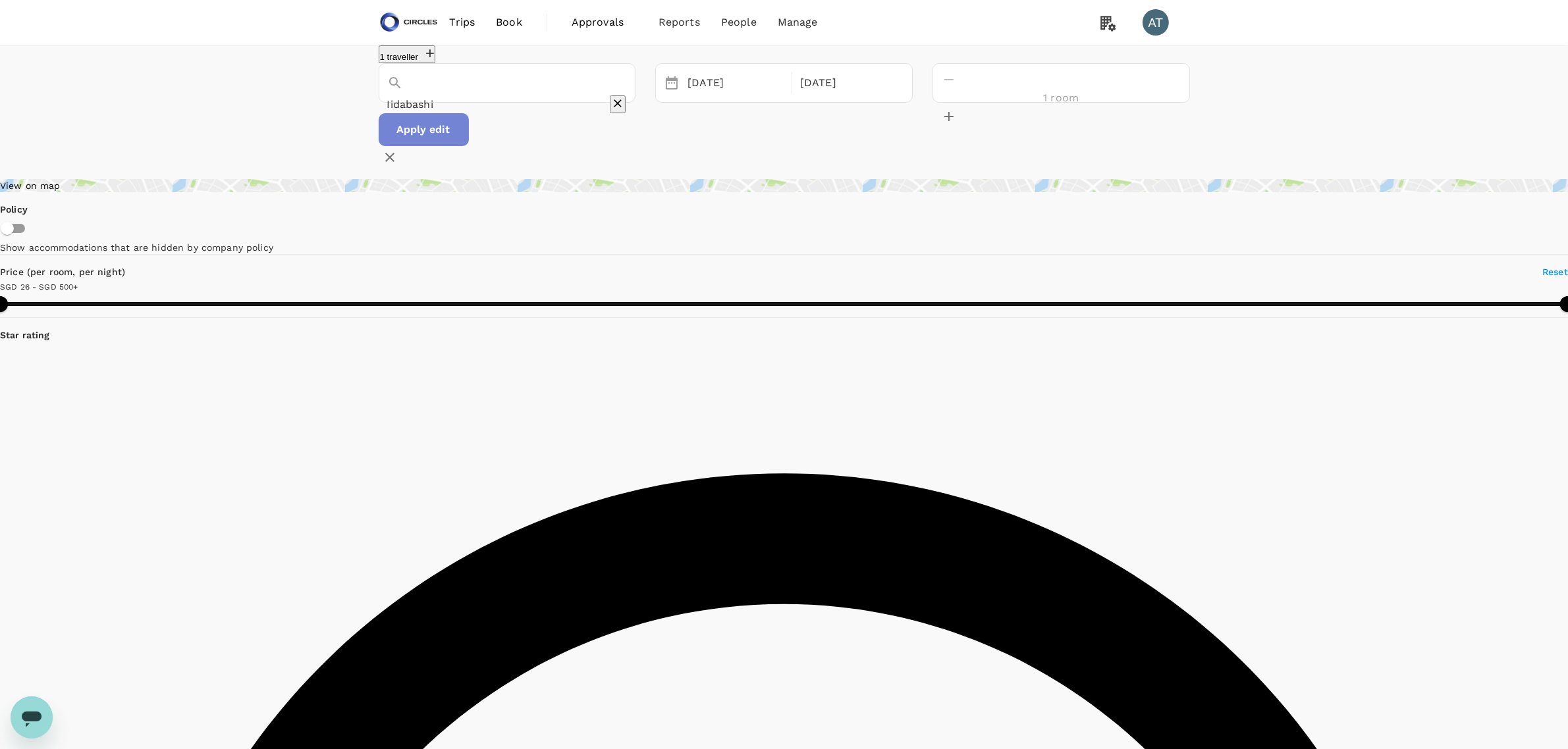
click at [469, 145] on button "Apply edit" at bounding box center [424, 130] width 90 height 33
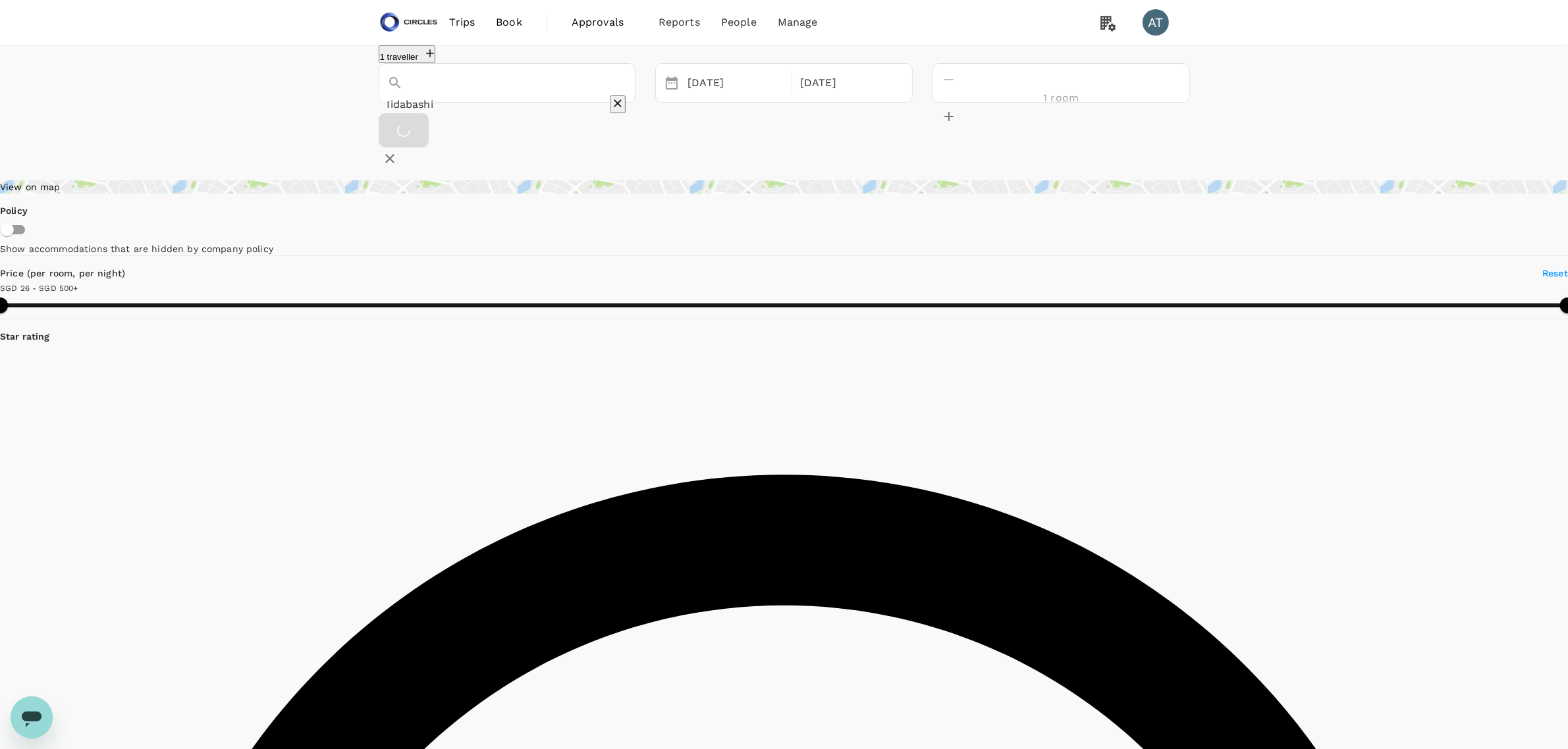
type input "499.98"
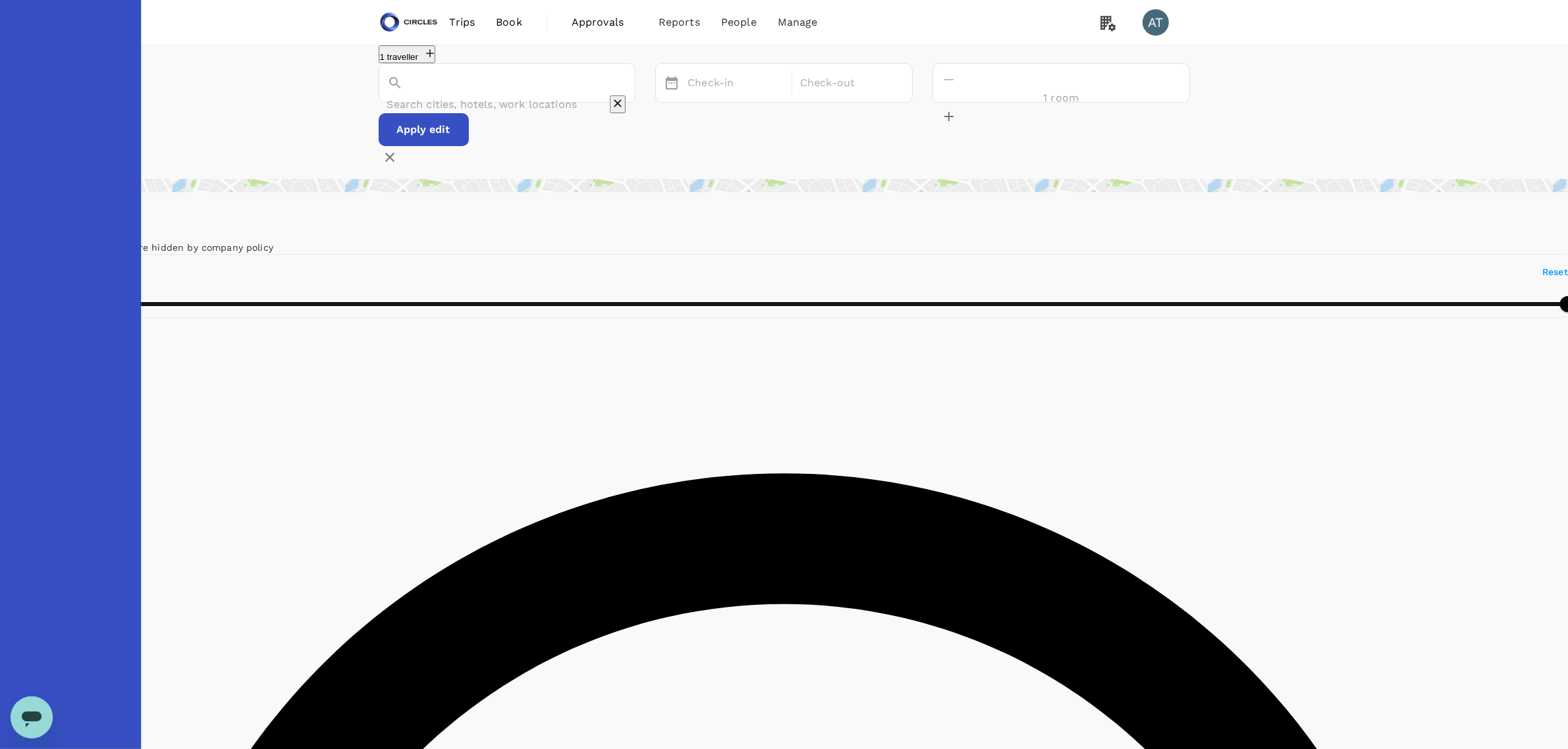
type input "Iidabashi"
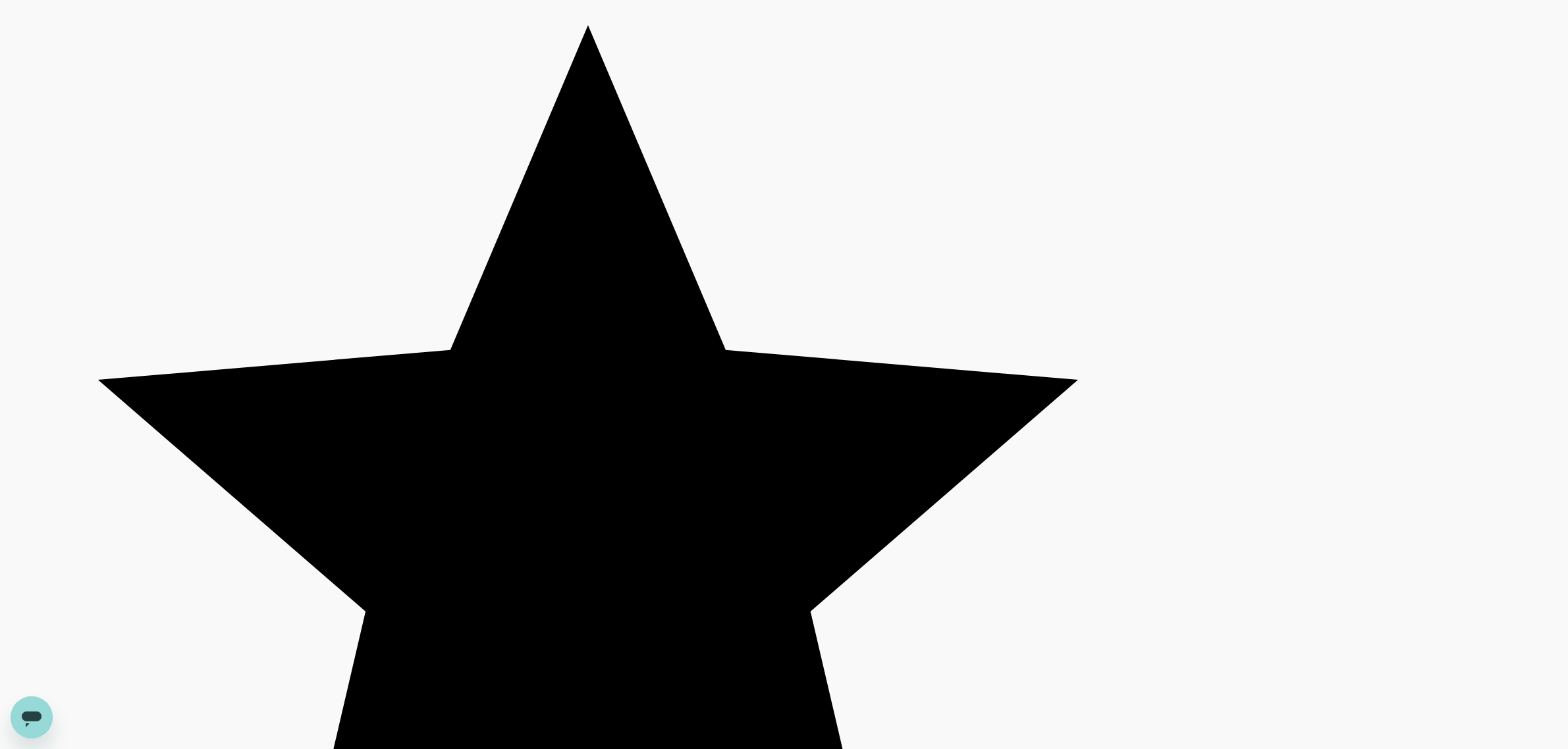
type input "499.98"
type input "25.98"
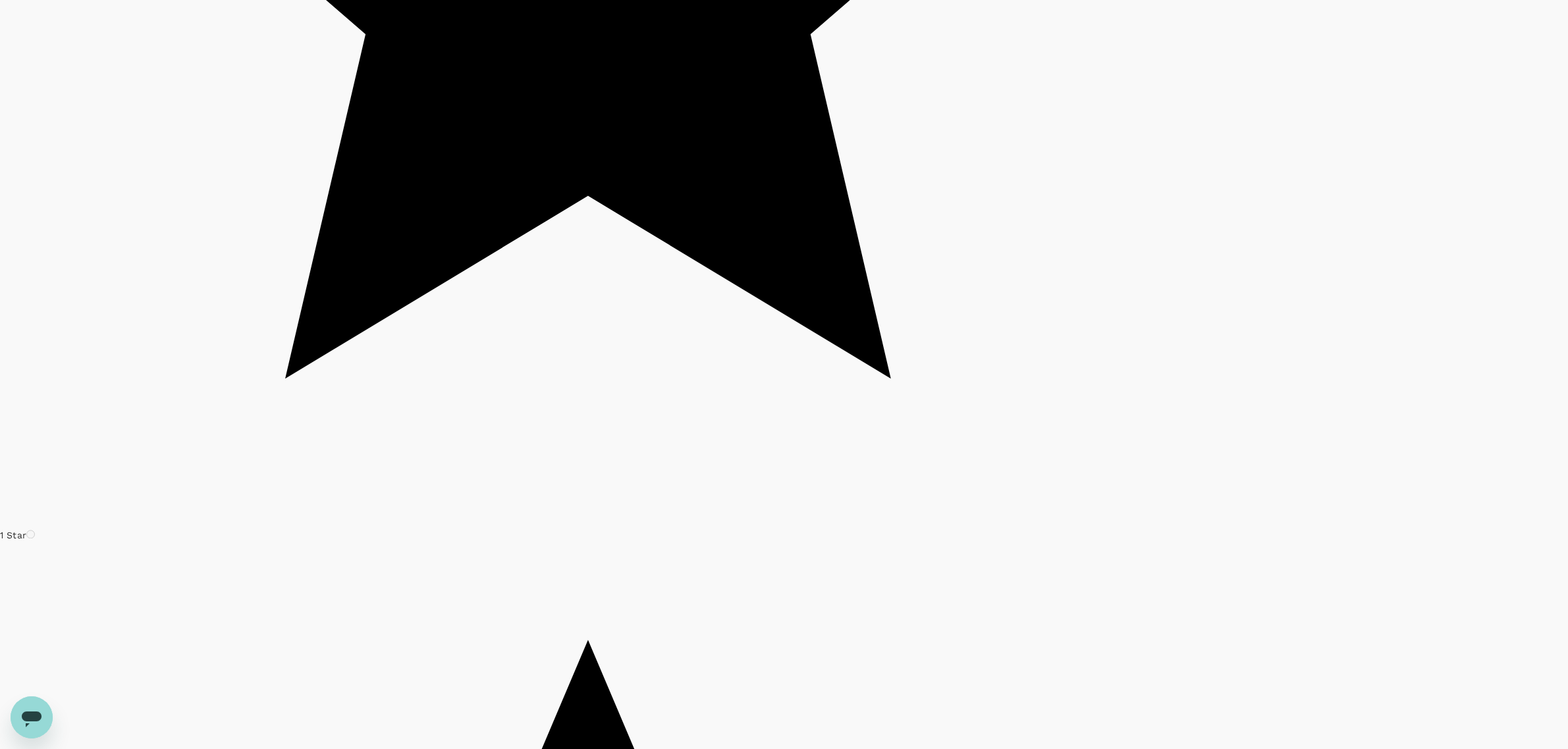
scroll to position [3578, 0]
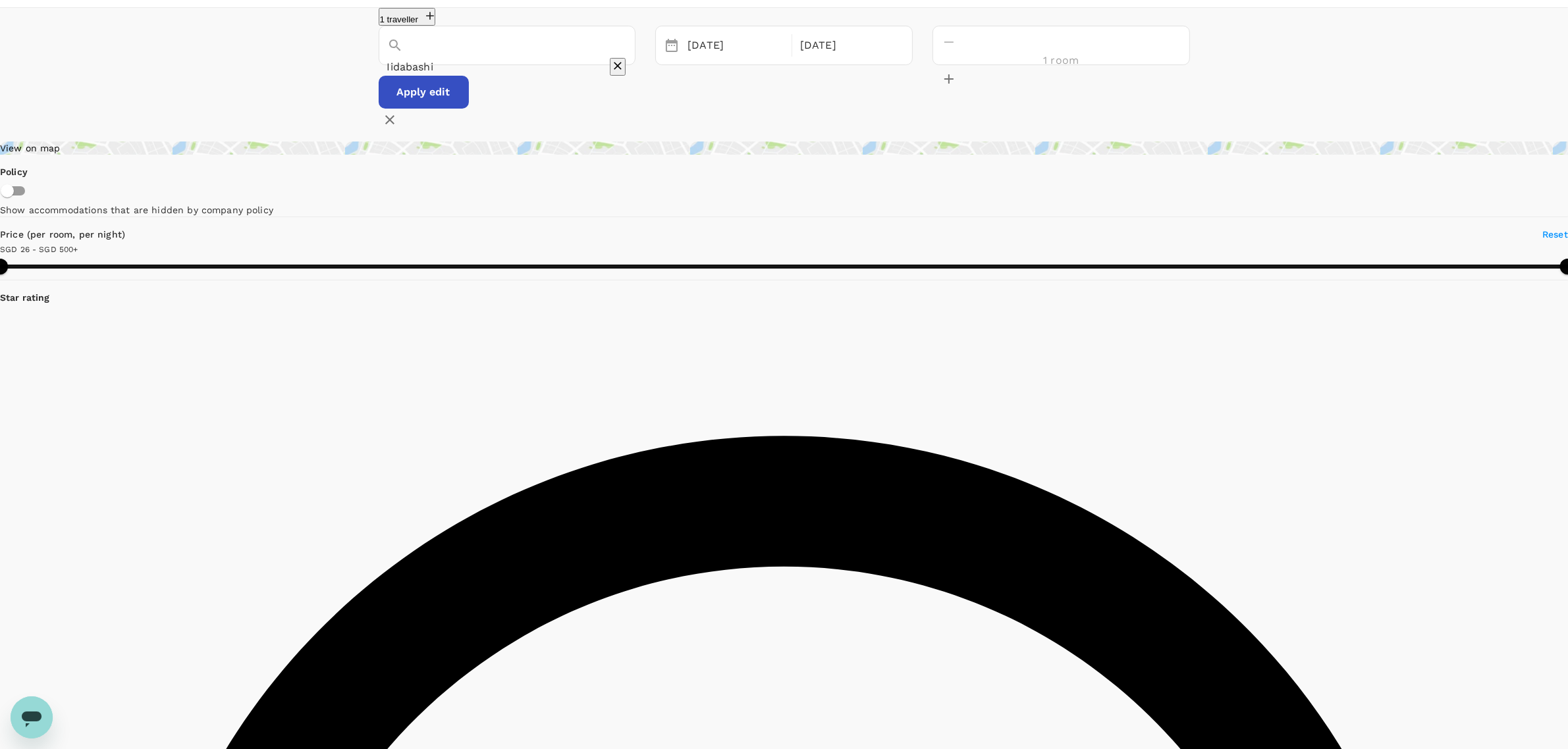
scroll to position [0, 0]
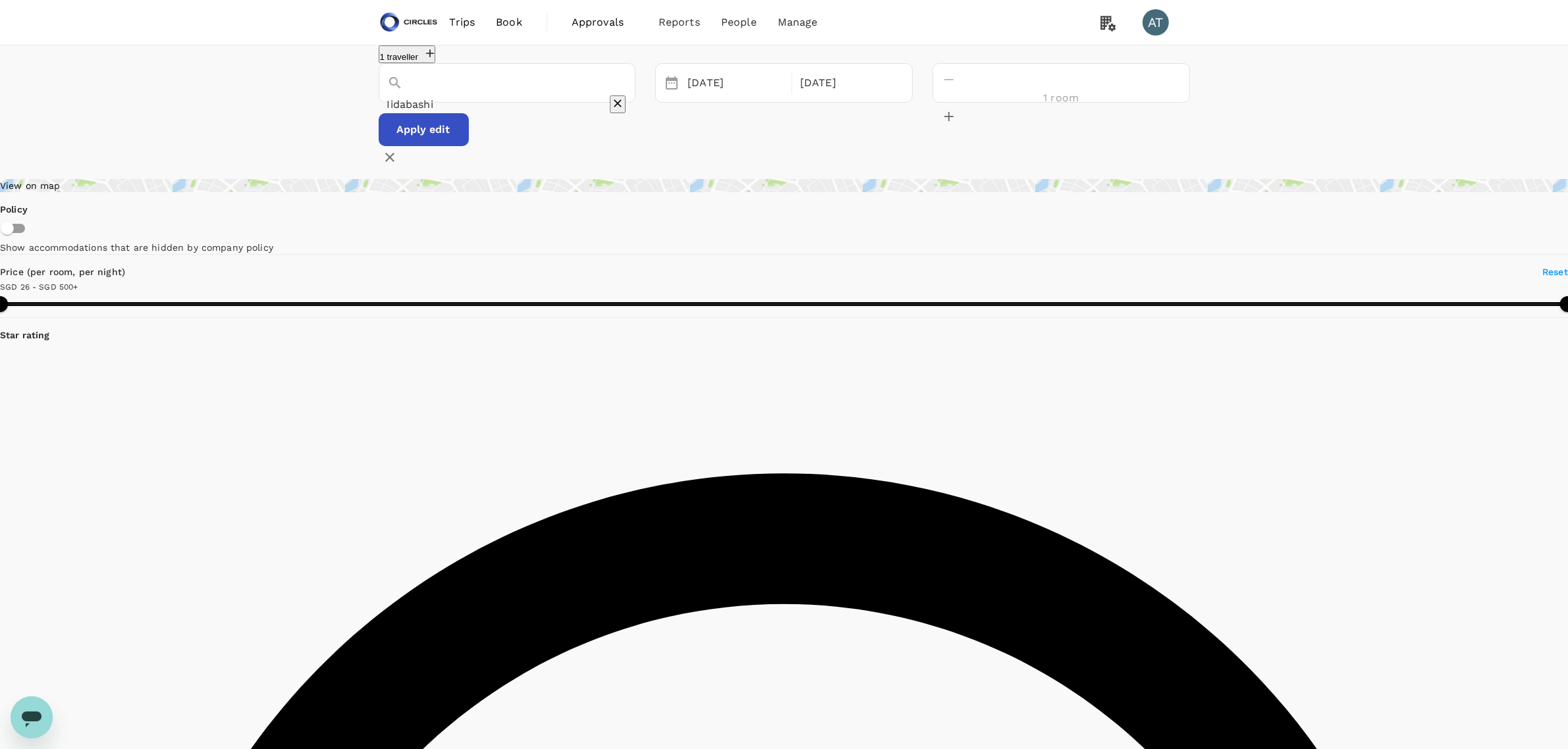
type input "499.98"
type input "SGD"
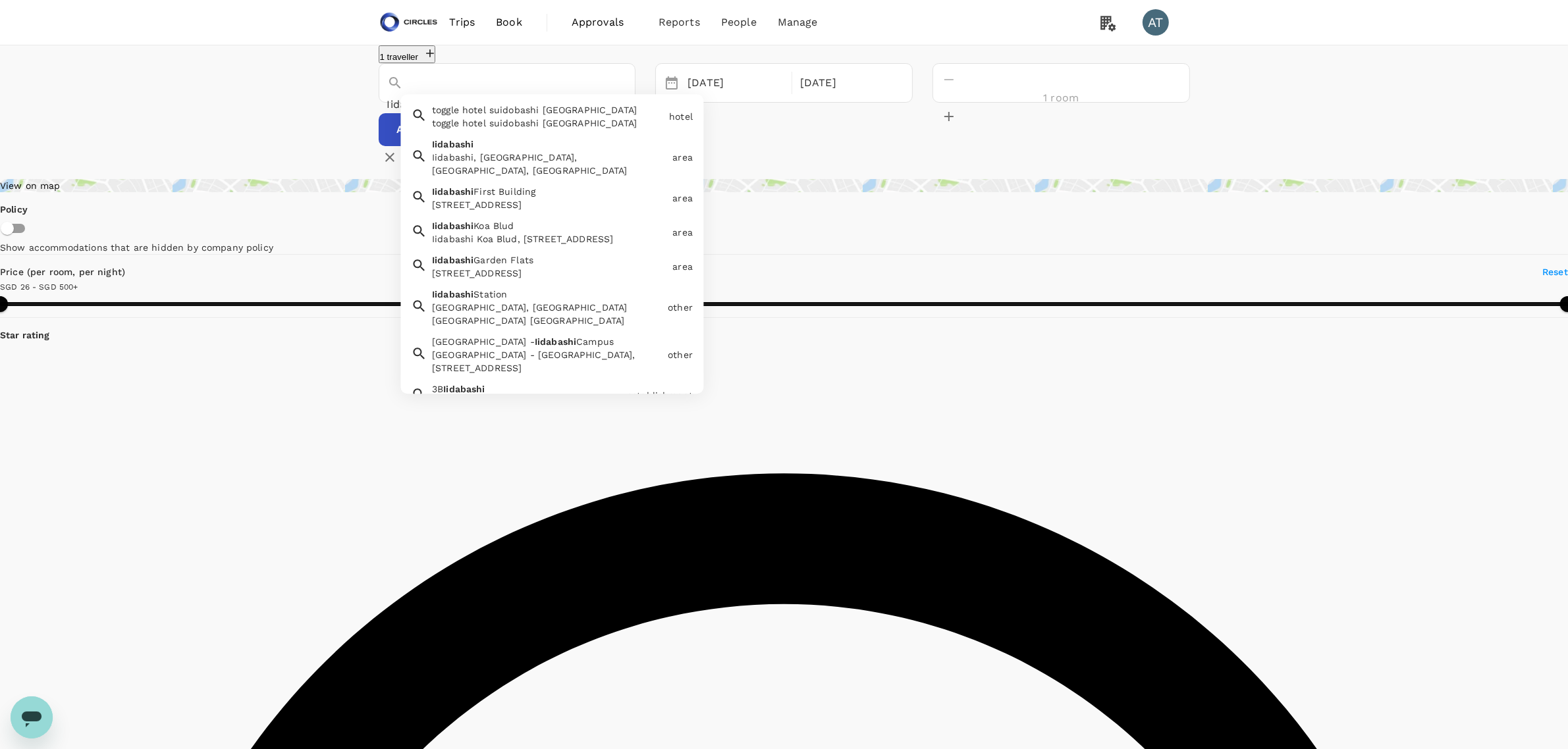
click at [555, 111] on input "Iidabashi" at bounding box center [488, 104] width 203 height 21
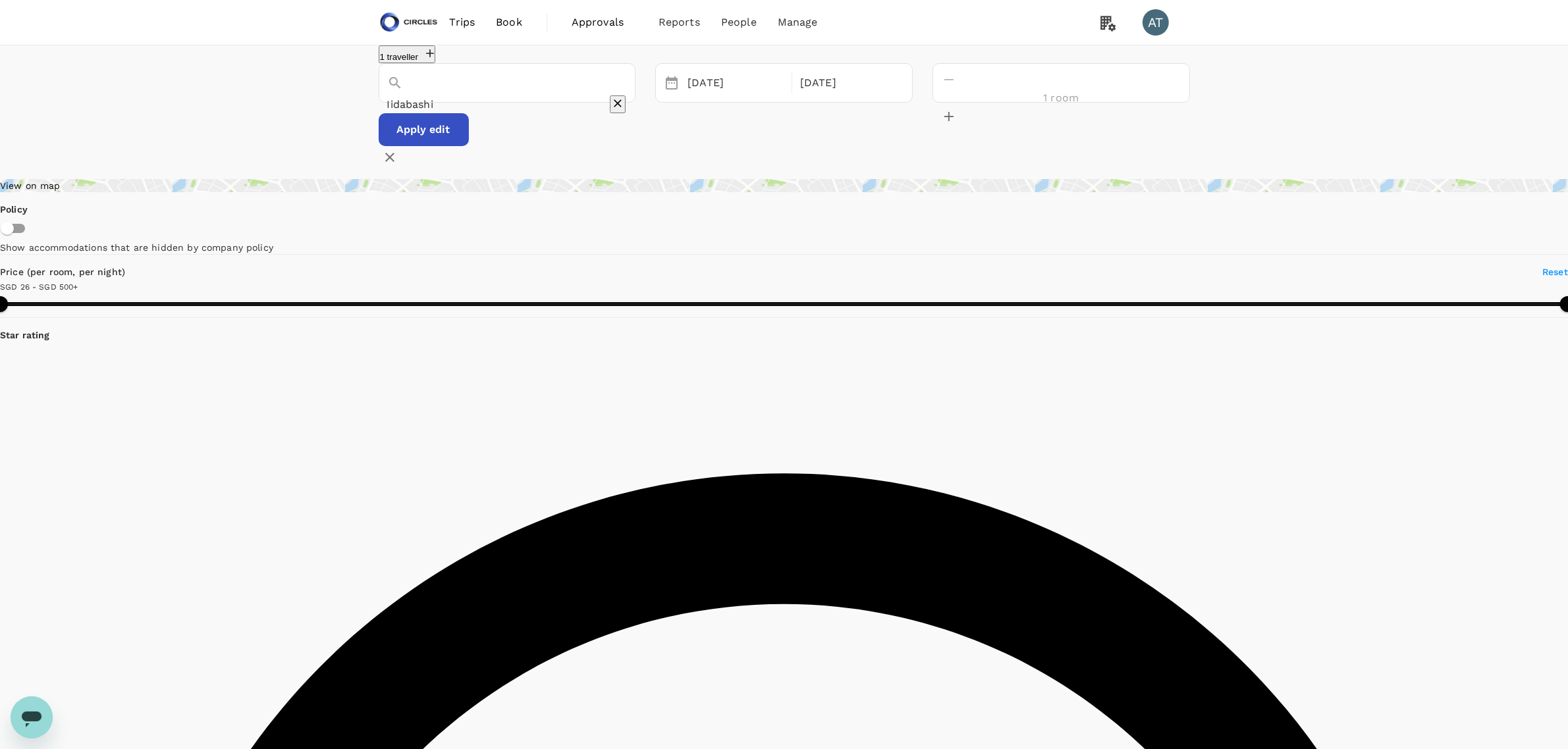
paste input "[GEOGRAPHIC_DATA]"
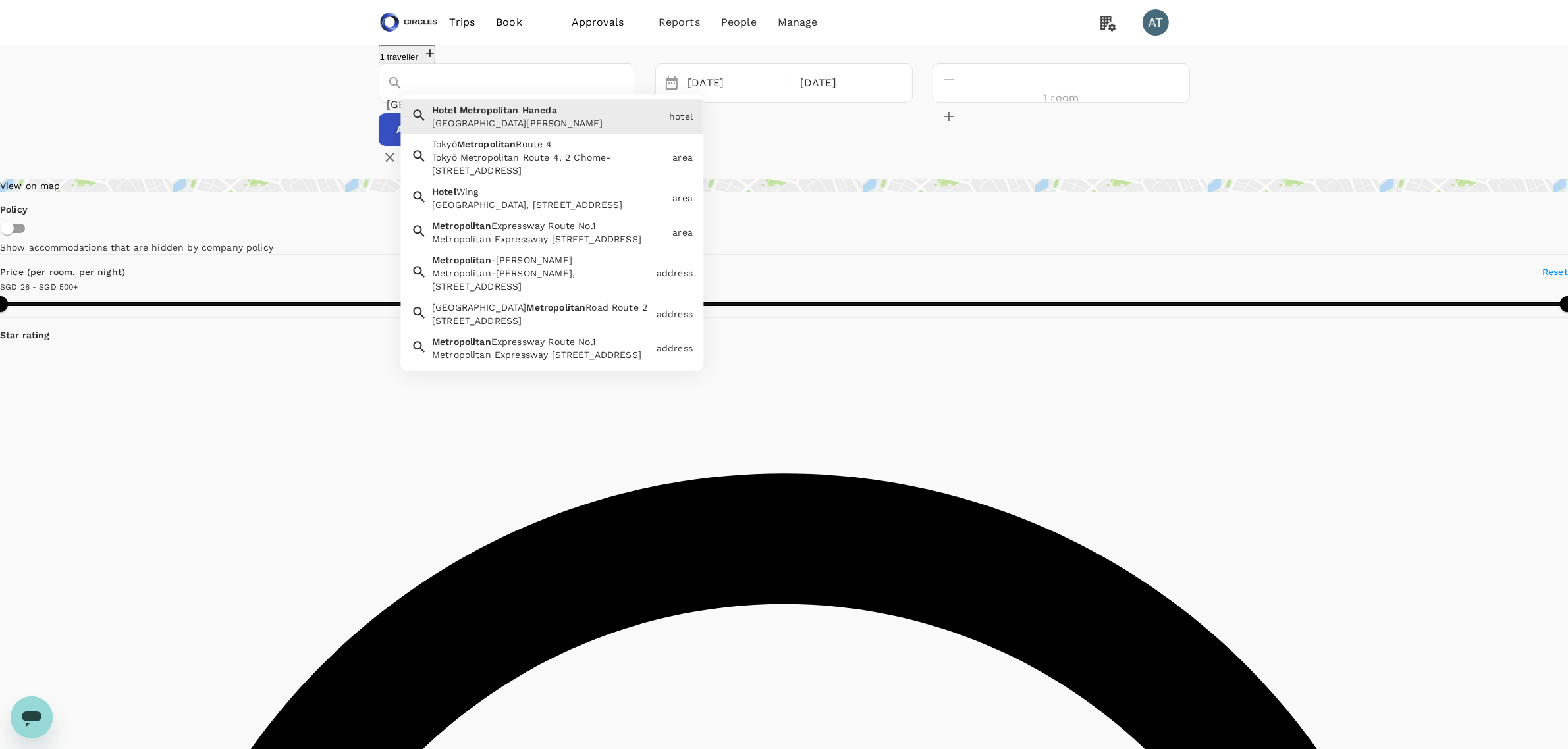
drag, startPoint x: 511, startPoint y: 102, endPoint x: 594, endPoint y: 102, distance: 83.0
click at [590, 102] on input "[GEOGRAPHIC_DATA][PERSON_NAME]" at bounding box center [488, 104] width 203 height 21
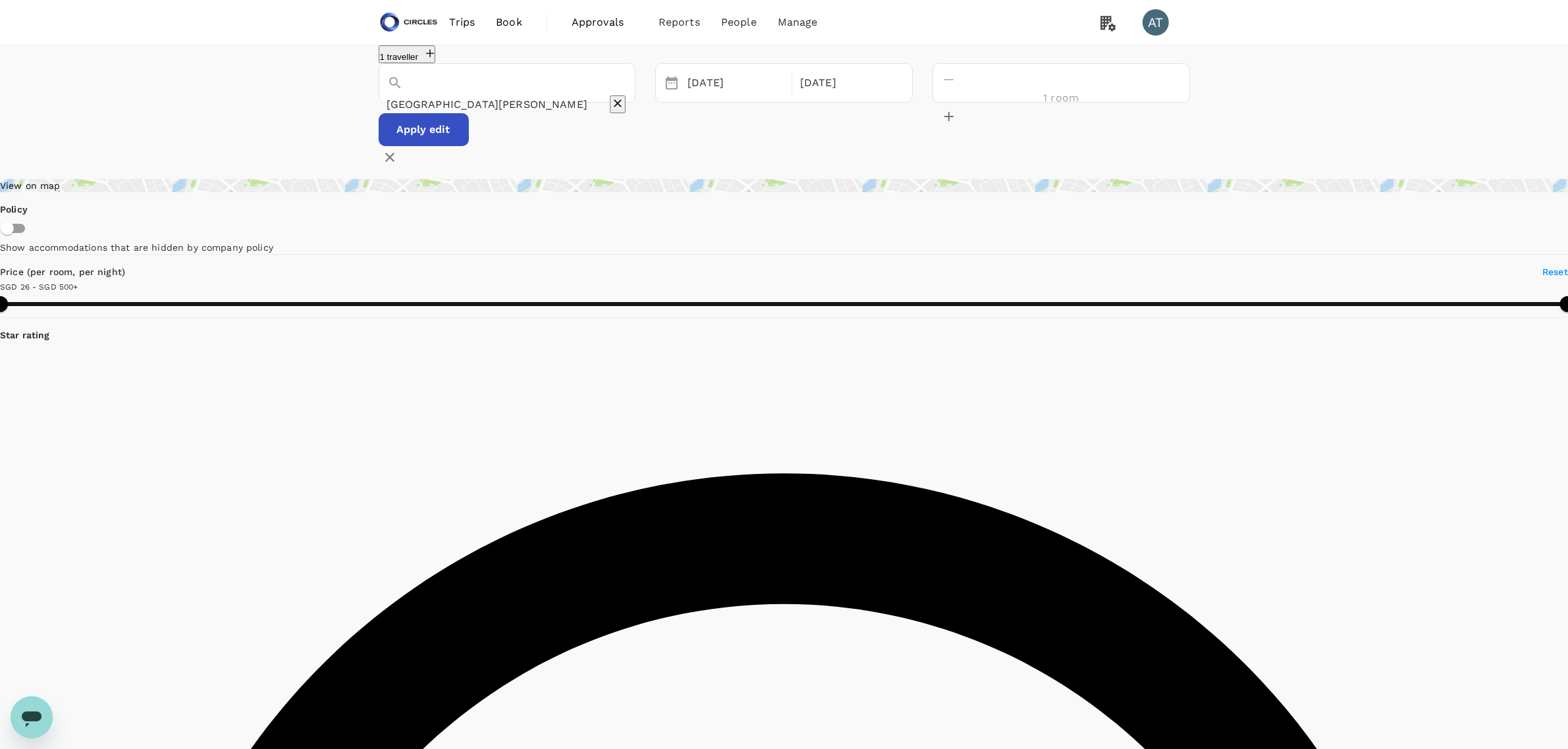
type input "[GEOGRAPHIC_DATA][PERSON_NAME]"
type input "499.98"
